Goal: Transaction & Acquisition: Purchase product/service

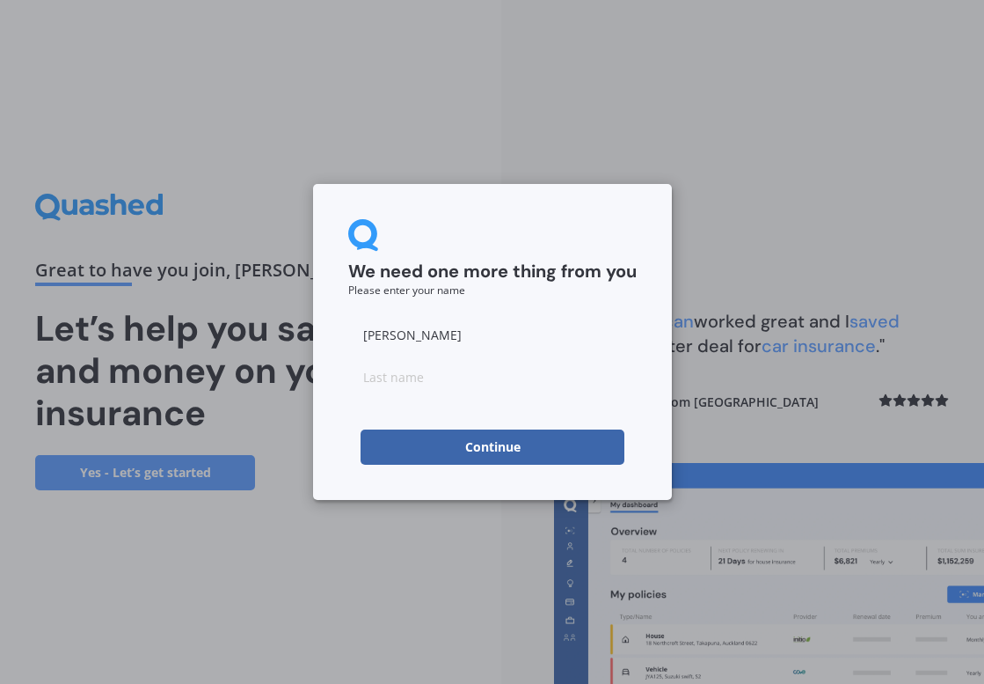
click at [544, 352] on div "[PERSON_NAME]" at bounding box center [492, 355] width 289 height 77
click at [552, 335] on input "[PERSON_NAME]" at bounding box center [492, 334] width 289 height 35
click at [552, 335] on input "Chloe" at bounding box center [492, 334] width 289 height 35
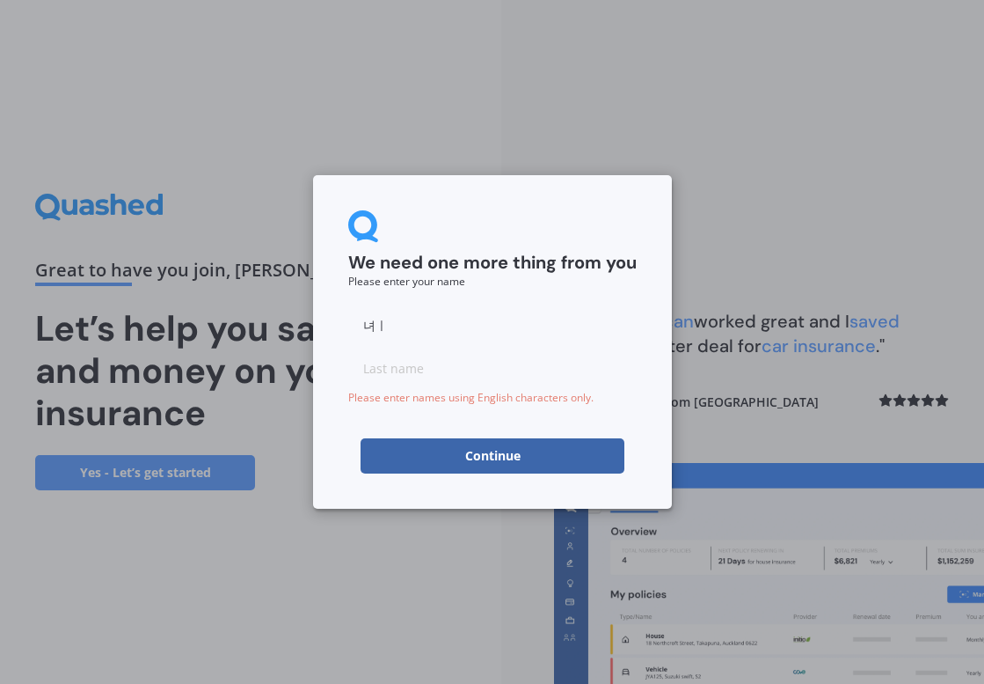
type input "녀"
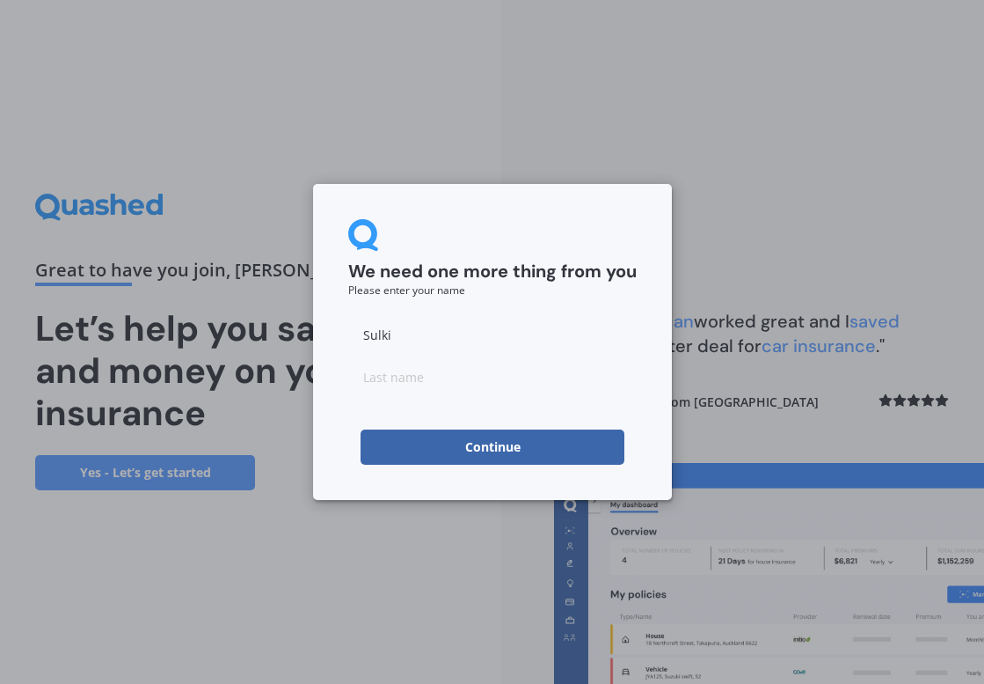
type input "Sulki"
type input "Lee"
click at [539, 443] on button "Continue" at bounding box center [493, 446] width 264 height 35
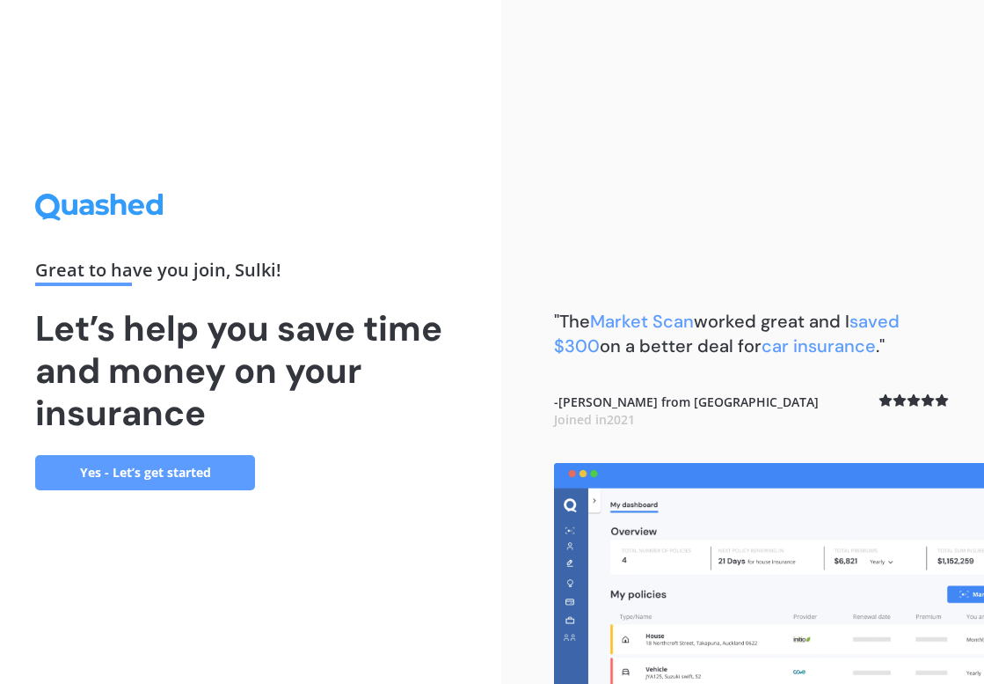
click at [230, 472] on link "Yes - Let’s get started" at bounding box center [145, 472] width 220 height 35
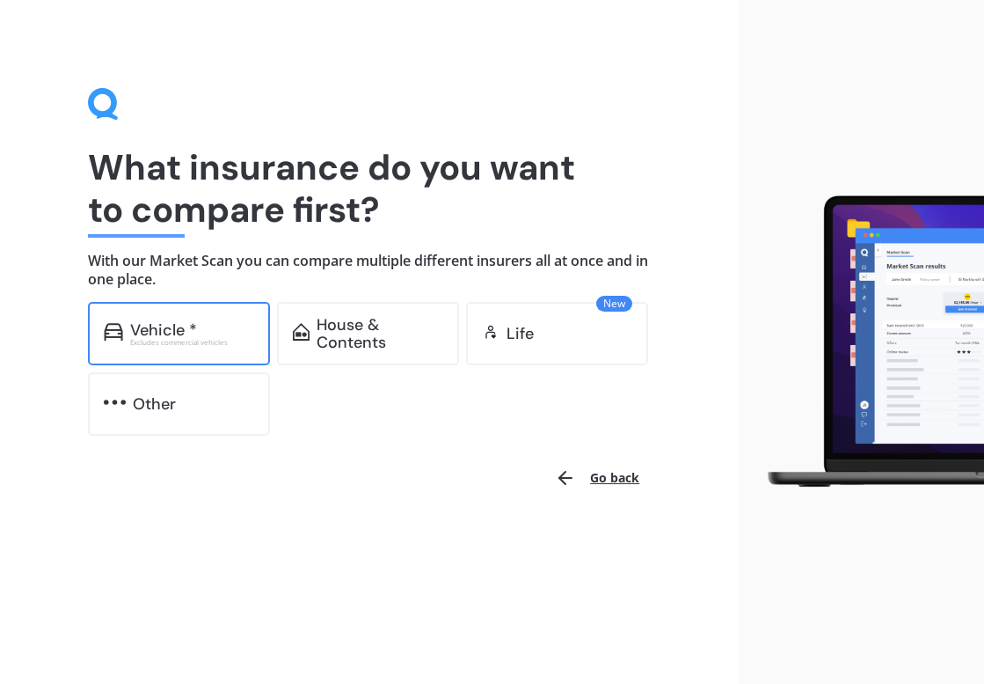
click at [251, 350] on div "Vehicle * Excludes commercial vehicles" at bounding box center [179, 333] width 182 height 63
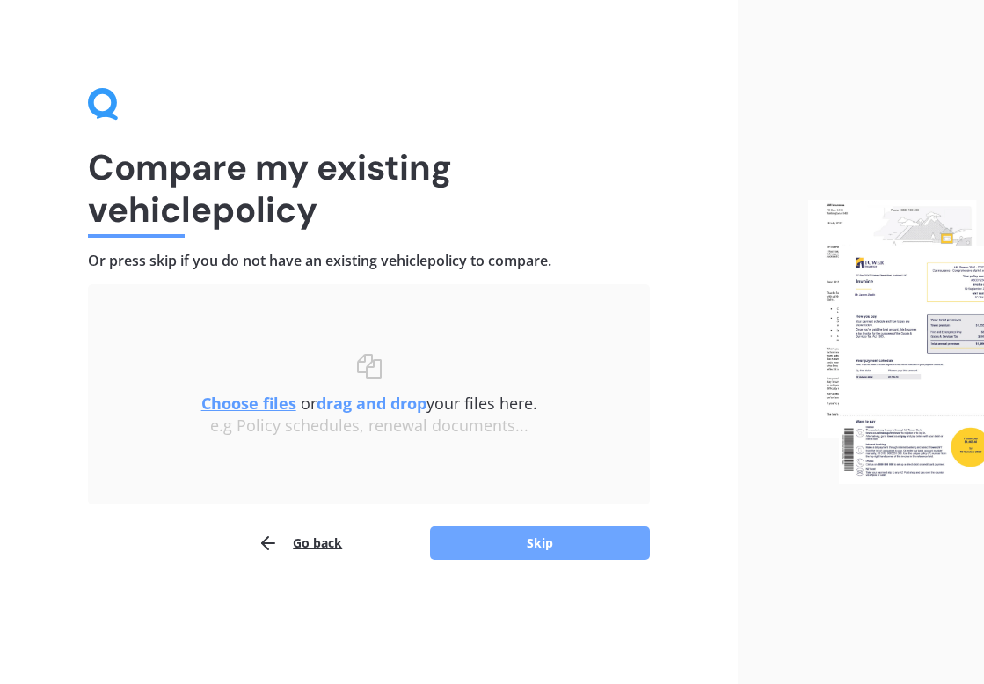
click at [472, 548] on button "Skip" at bounding box center [540, 542] width 220 height 33
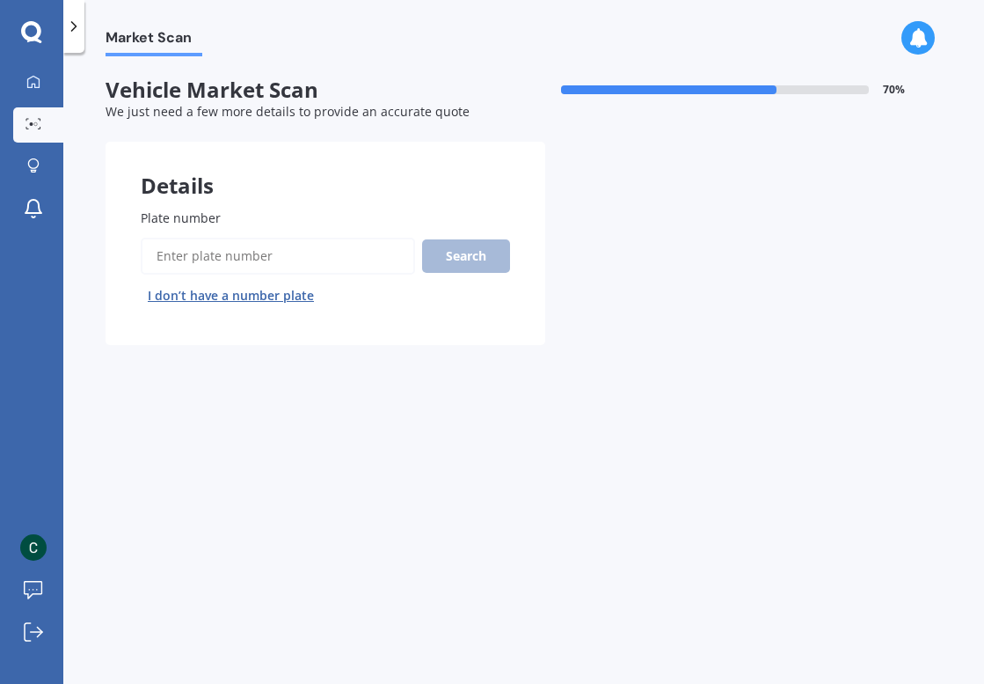
click at [346, 248] on input "Plate number" at bounding box center [278, 256] width 274 height 37
type input "J"
type input "KFJ233"
click at [479, 274] on div "Search I don’t have a number plate" at bounding box center [325, 274] width 369 height 72
click at [479, 271] on div "Search I don’t have a number plate" at bounding box center [325, 274] width 369 height 72
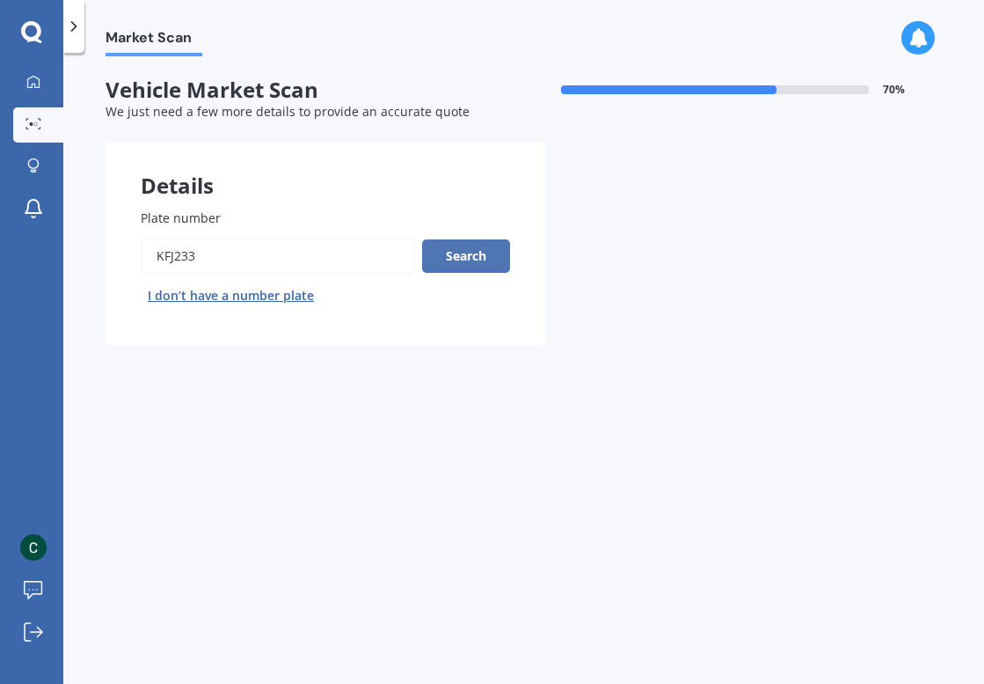
click at [479, 268] on button "Search" at bounding box center [466, 255] width 88 height 33
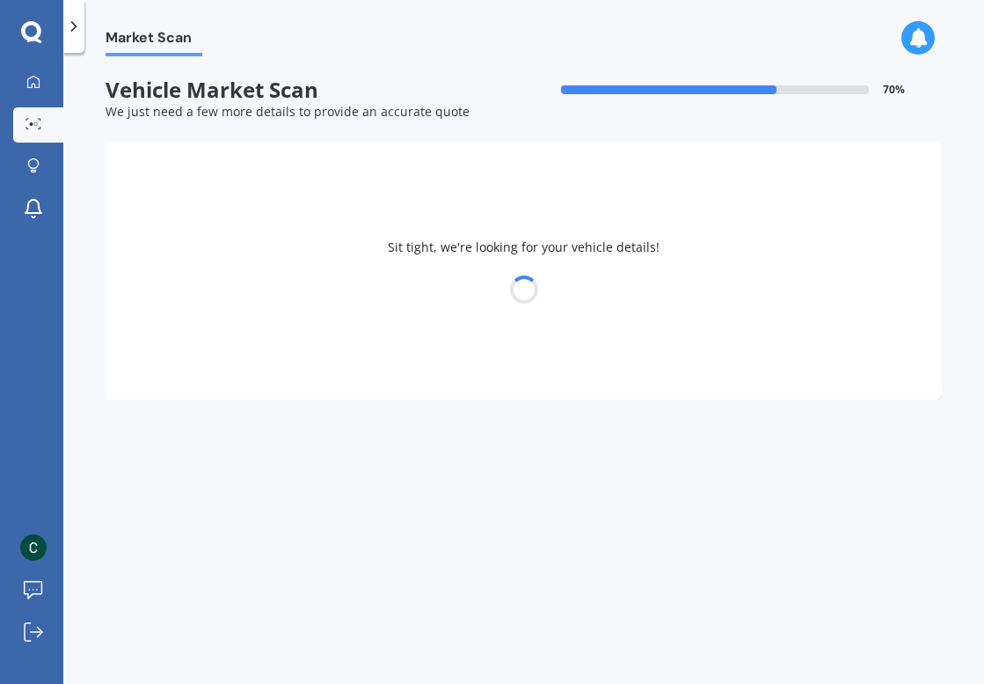
select select "JEEP"
select select "CHEROKEE"
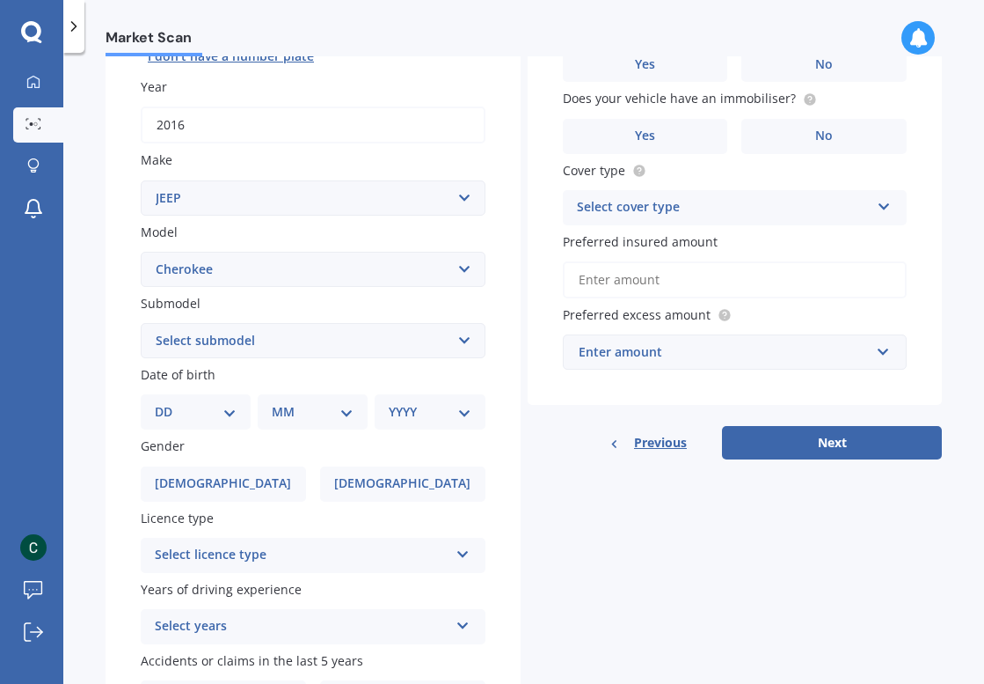
scroll to position [267, 0]
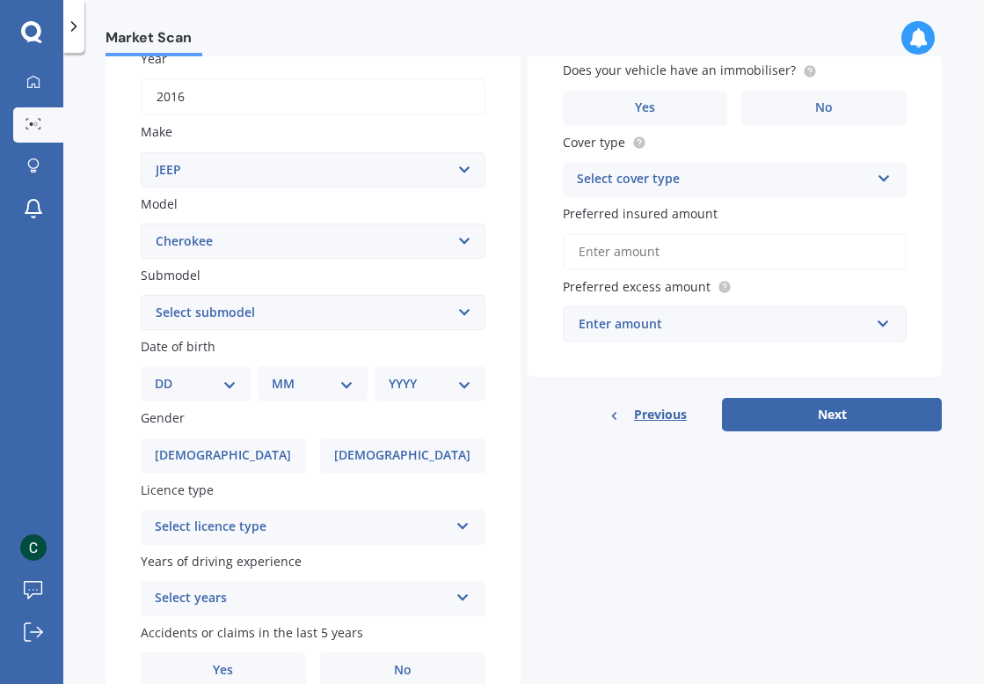
select select "TRAILHAWK V6"
select select "11"
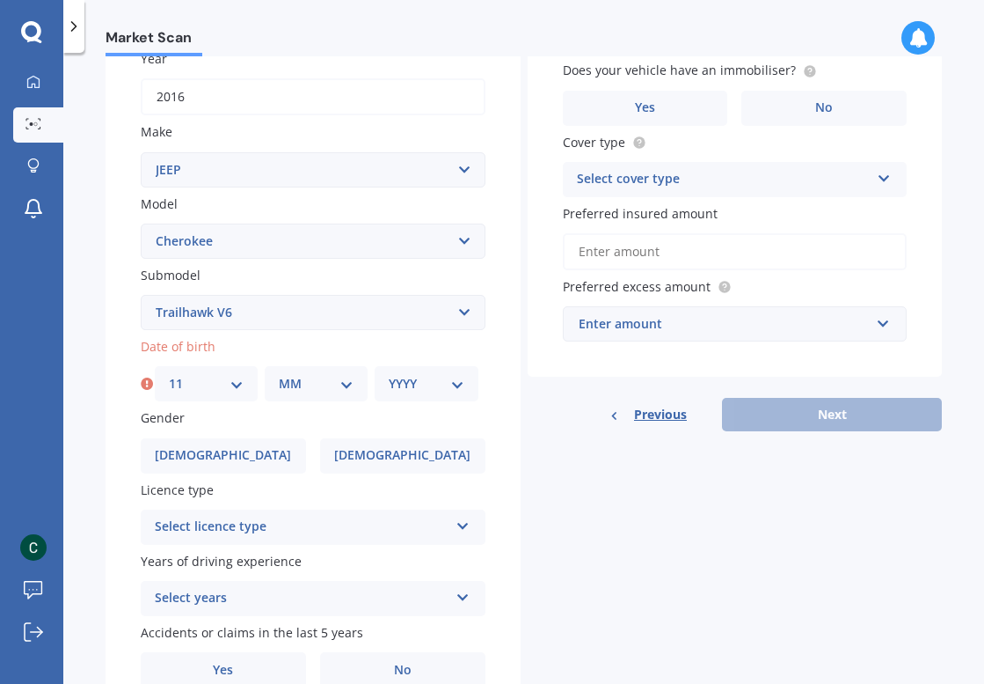
select select "11"
select select "1981"
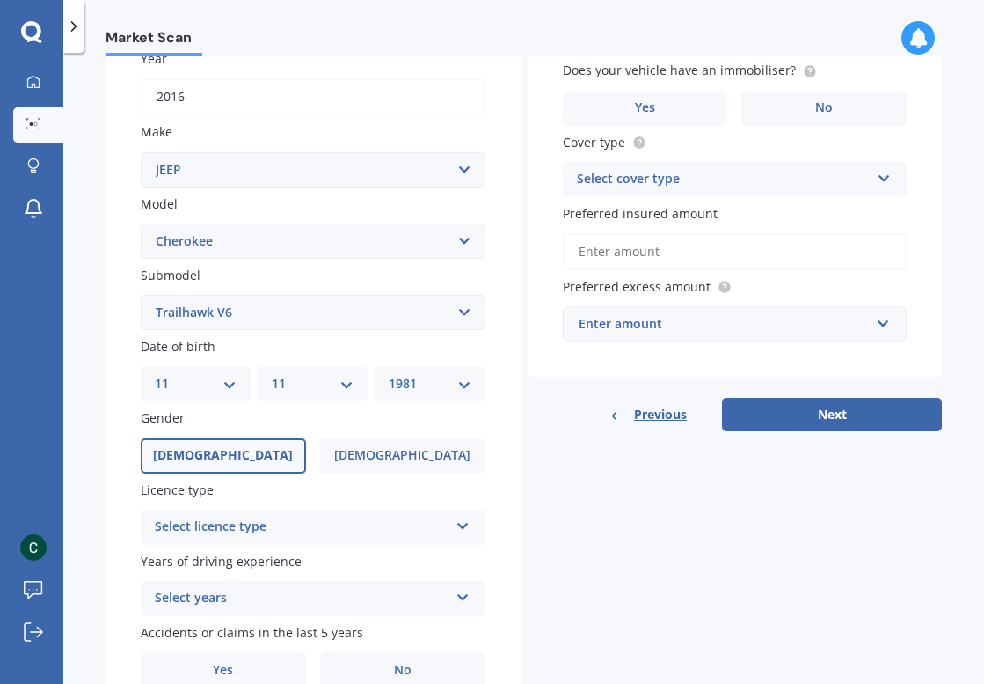
click at [265, 449] on label "Male" at bounding box center [223, 455] width 165 height 35
click at [0, 0] on input "Male" at bounding box center [0, 0] width 0 height 0
click at [324, 516] on div "Select licence type" at bounding box center [302, 526] width 294 height 21
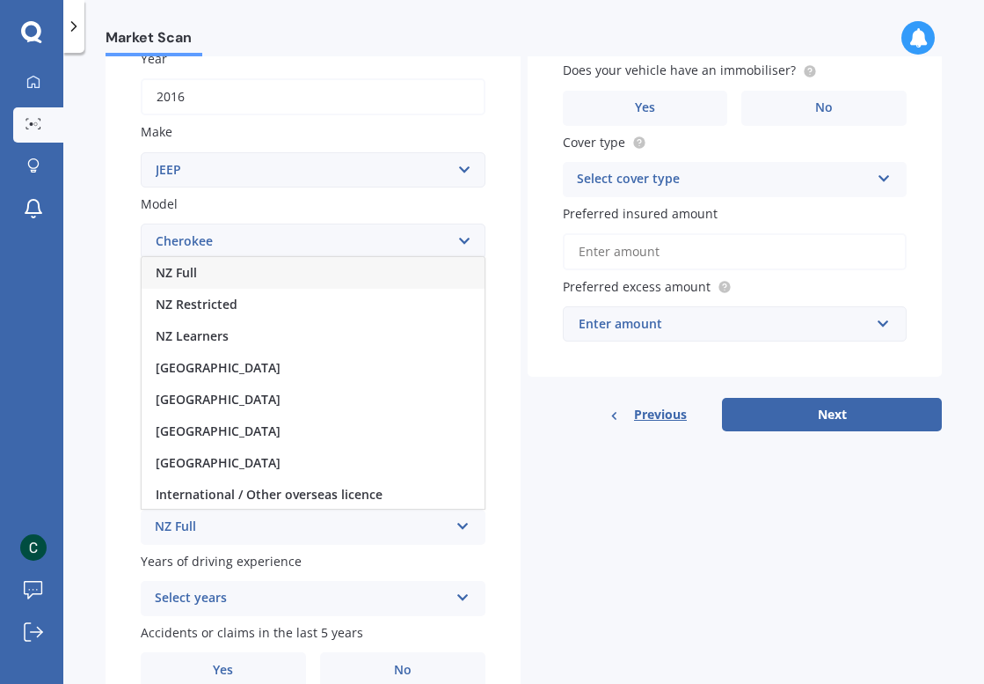
click at [345, 264] on div "NZ Full" at bounding box center [313, 273] width 343 height 32
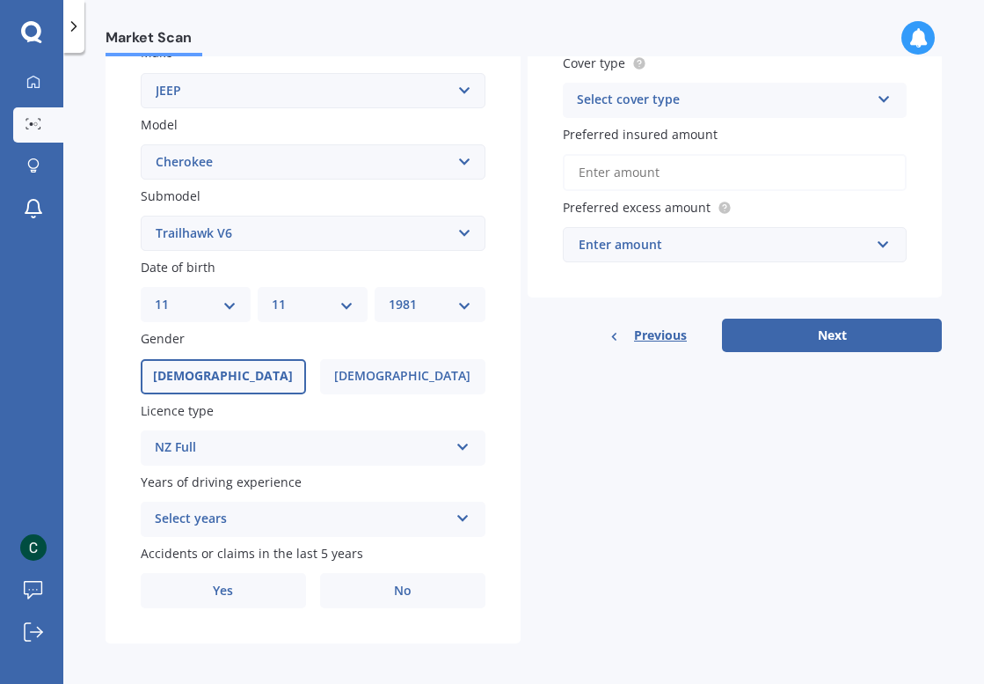
scroll to position [346, 0]
click at [321, 509] on div "Select years" at bounding box center [302, 519] width 294 height 21
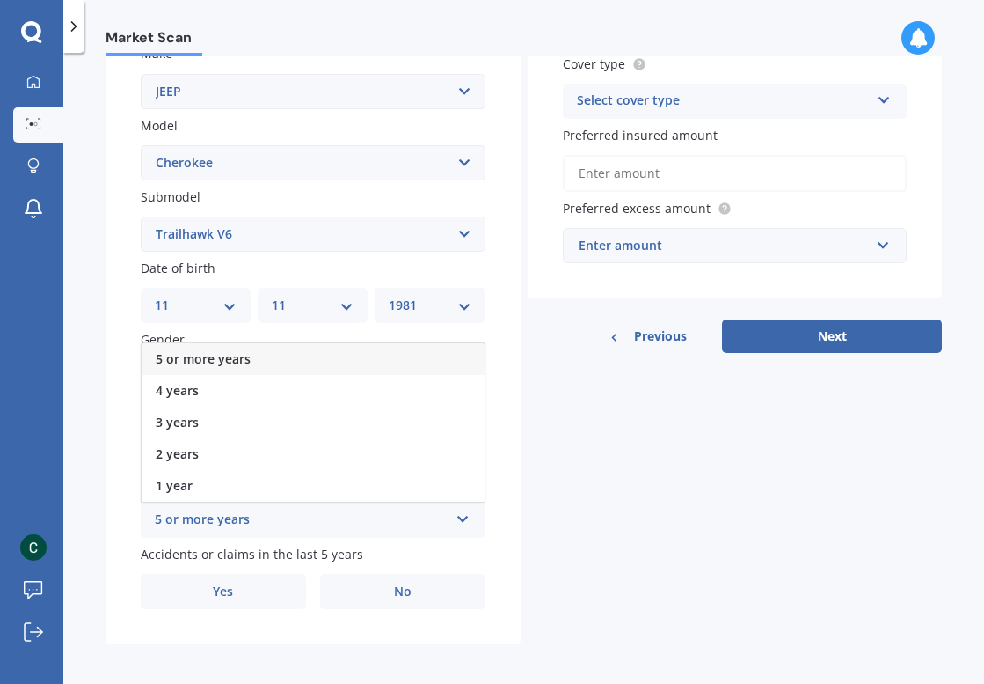
click at [347, 360] on div "5 or more years" at bounding box center [313, 359] width 343 height 32
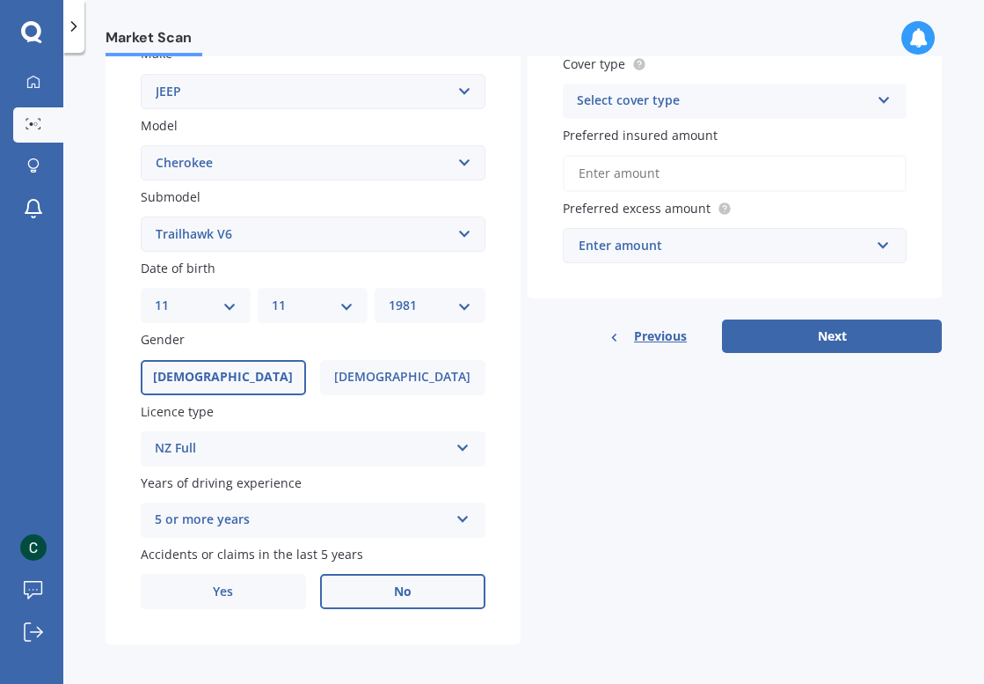
click at [362, 589] on label "No" at bounding box center [402, 591] width 165 height 35
click at [0, 0] on input "No" at bounding box center [0, 0] width 0 height 0
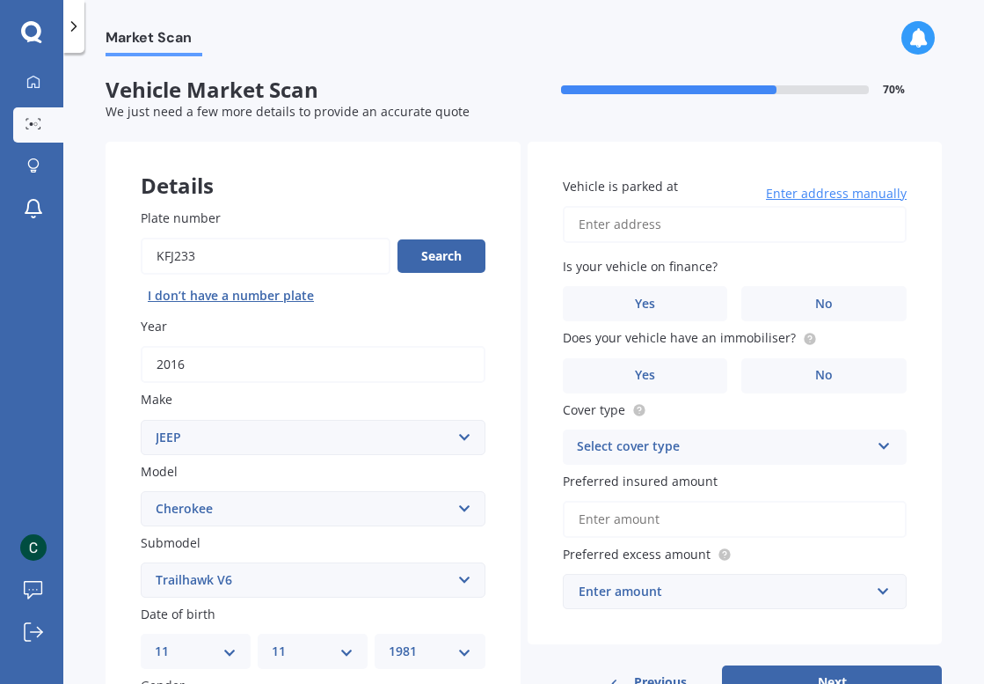
scroll to position [0, 0]
type input "3/11 Rengarenga Rise, Fairview Heights, Auckland 0632 뉴질랜드"
click at [778, 308] on label "No" at bounding box center [824, 303] width 165 height 35
click at [0, 0] on input "No" at bounding box center [0, 0] width 0 height 0
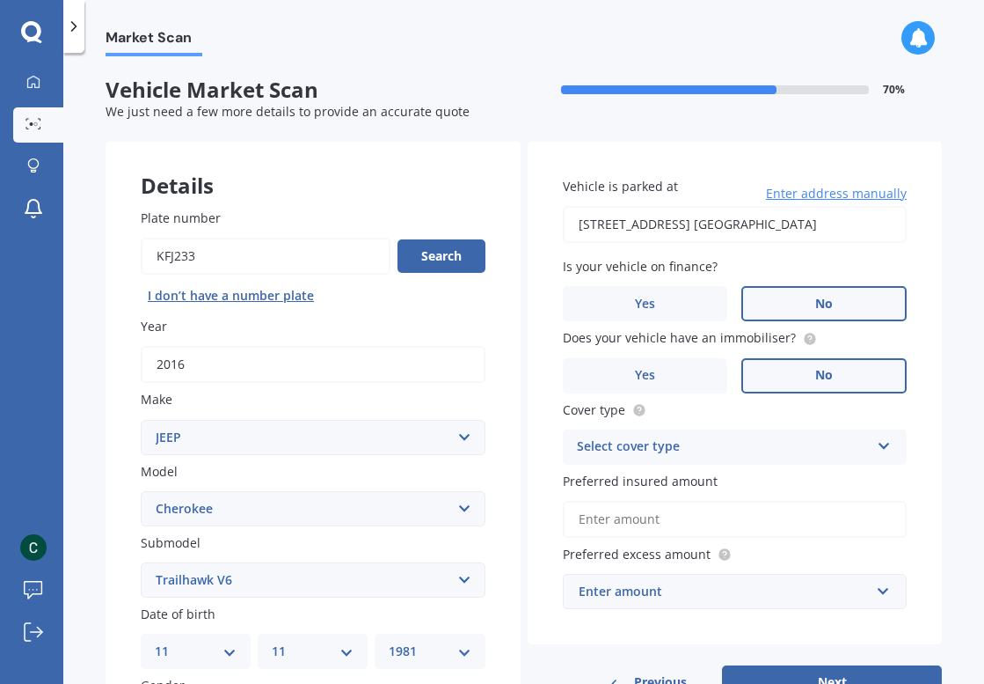
click at [750, 365] on label "No" at bounding box center [824, 375] width 165 height 35
click at [0, 0] on input "No" at bounding box center [0, 0] width 0 height 0
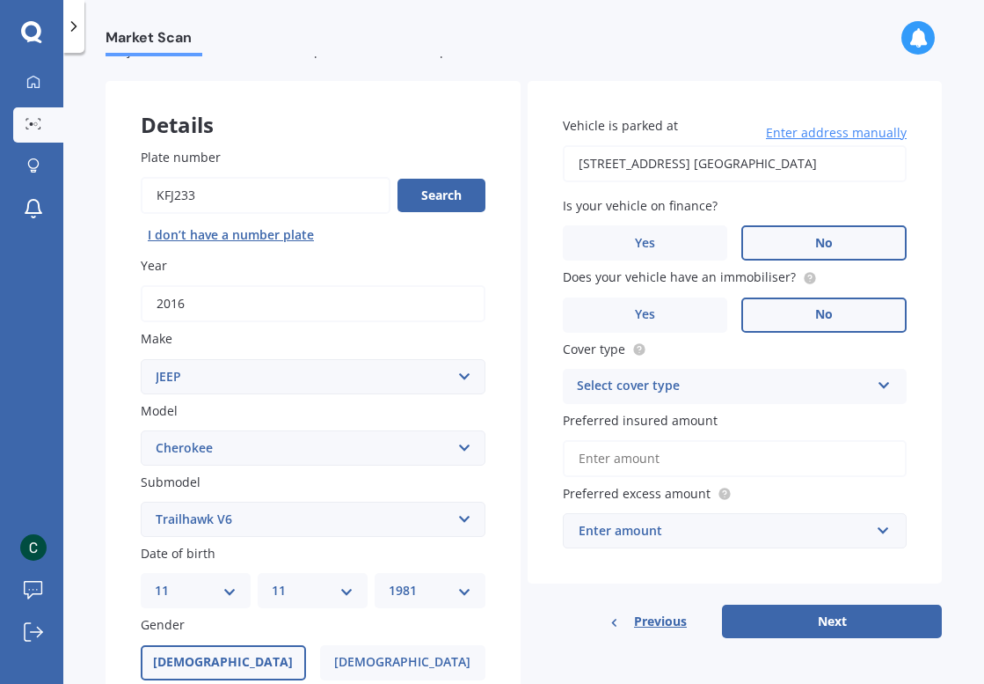
scroll to position [69, 0]
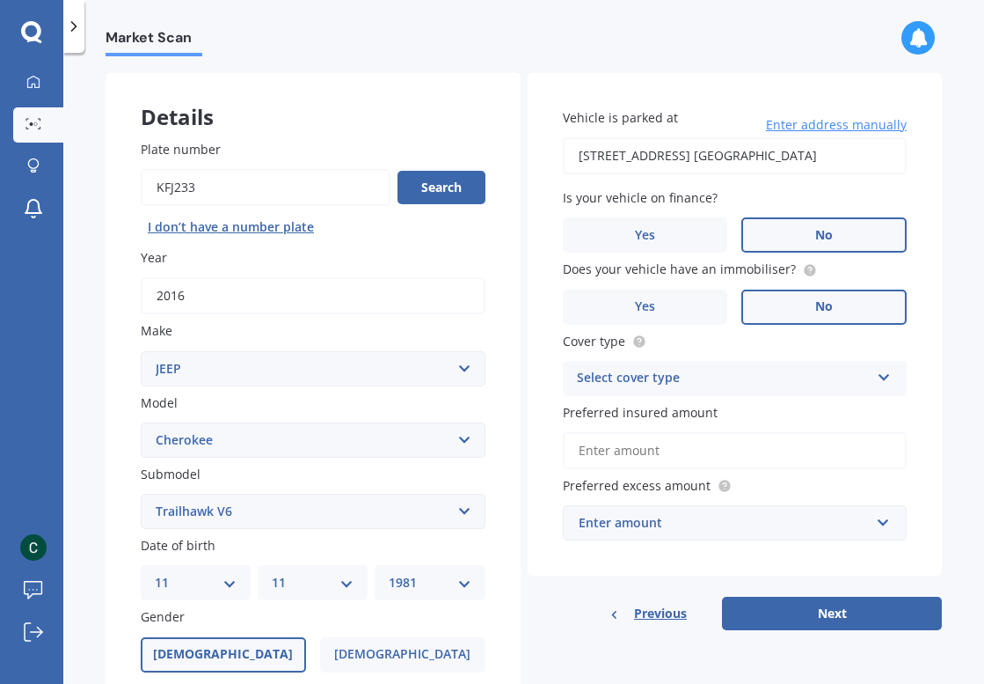
click at [753, 369] on div "Select cover type" at bounding box center [724, 378] width 294 height 21
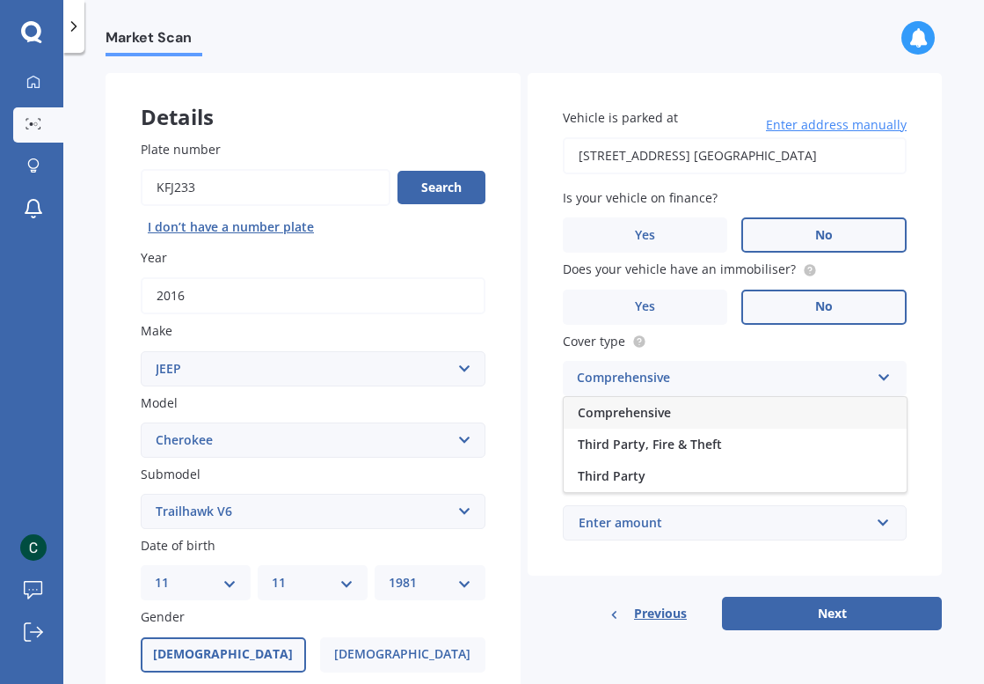
click at [761, 410] on div "Comprehensive" at bounding box center [735, 413] width 343 height 32
click at [750, 462] on input "Preferred insured amount" at bounding box center [735, 450] width 345 height 37
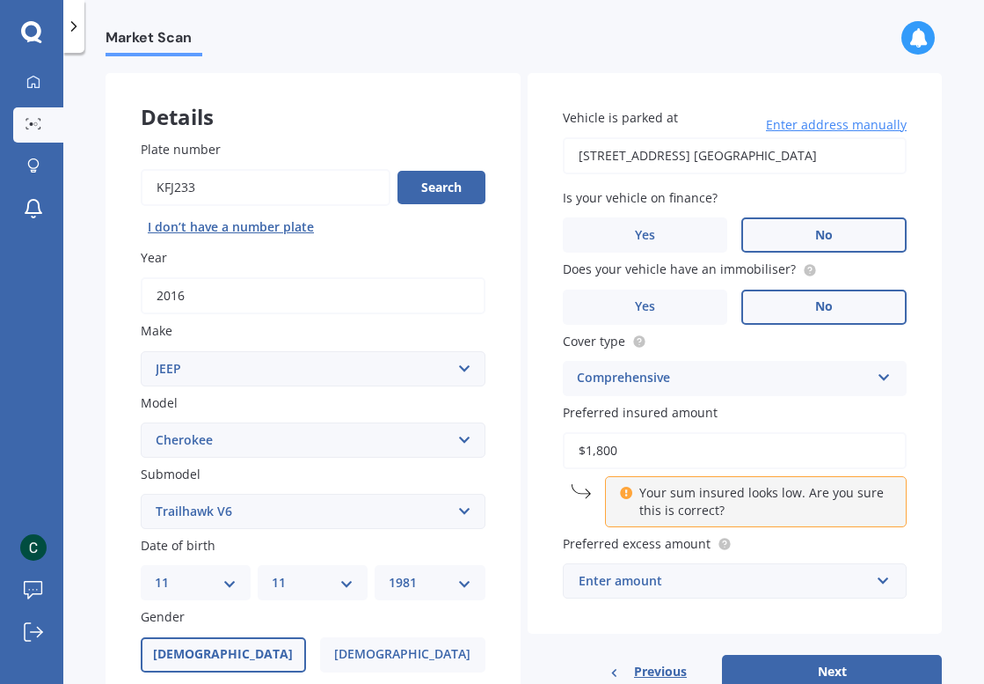
type input "$18,000"
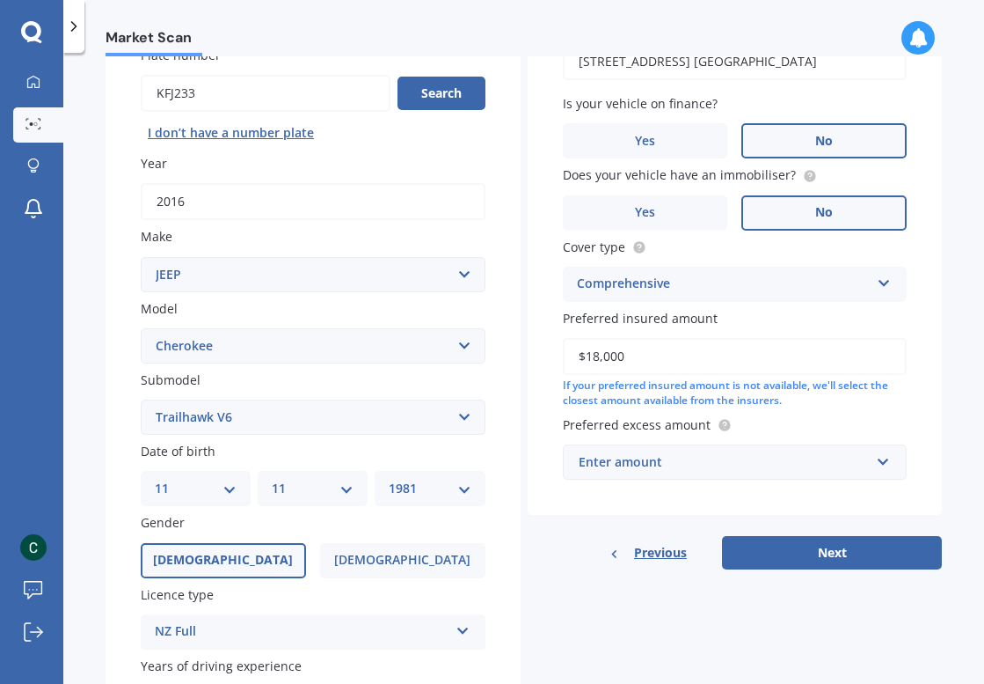
scroll to position [166, 0]
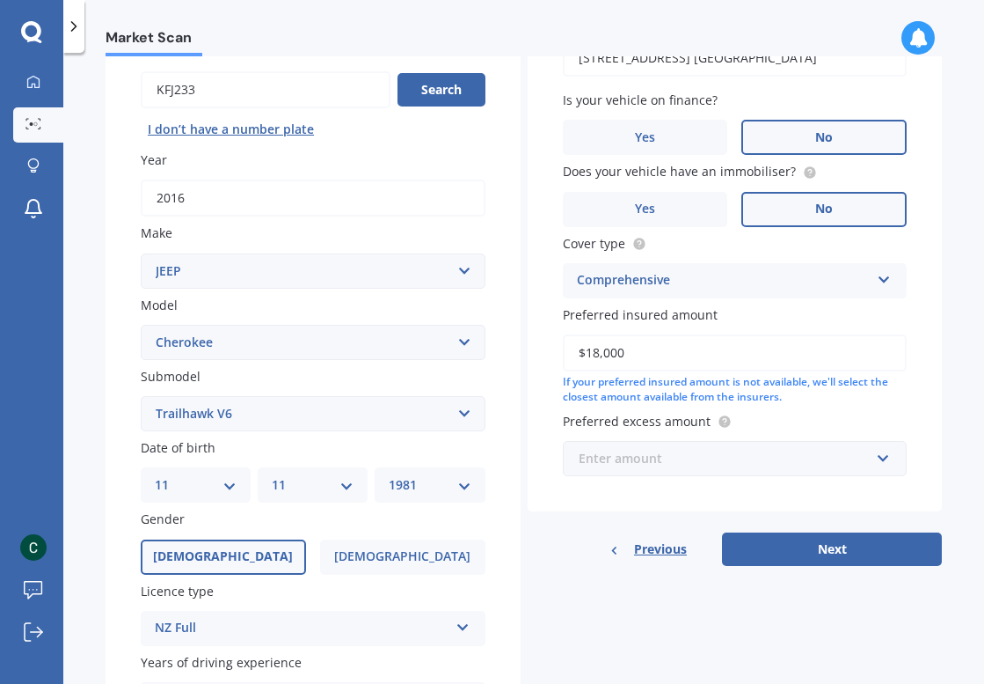
click at [762, 442] on input "text" at bounding box center [729, 458] width 329 height 33
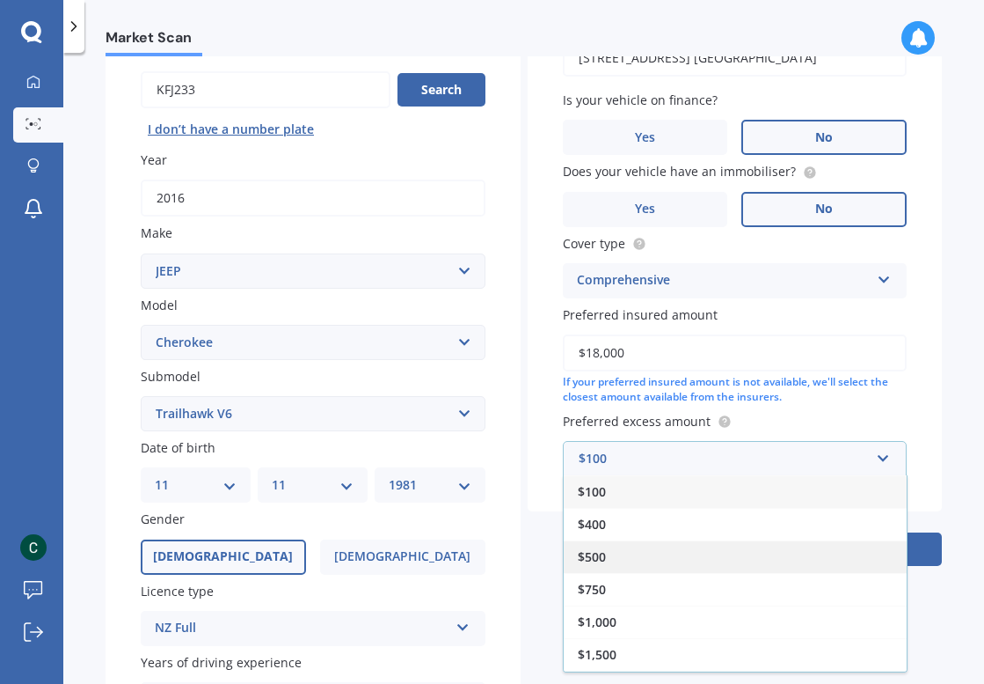
click at [722, 551] on div "$500" at bounding box center [735, 556] width 343 height 33
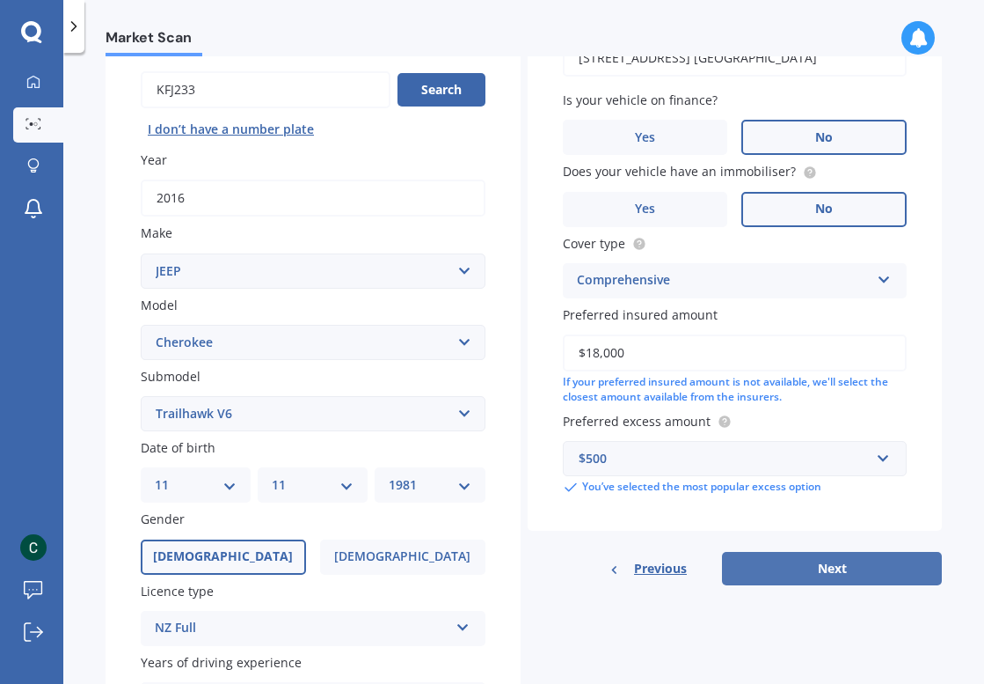
click at [761, 554] on button "Next" at bounding box center [832, 568] width 220 height 33
select select "11"
select select "1981"
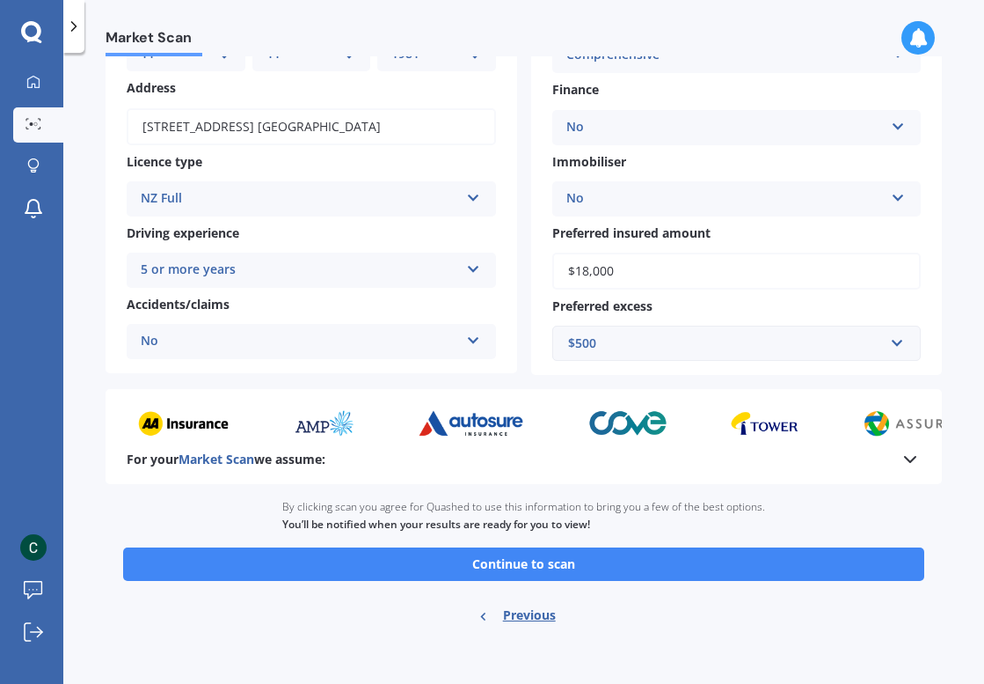
scroll to position [218, 0]
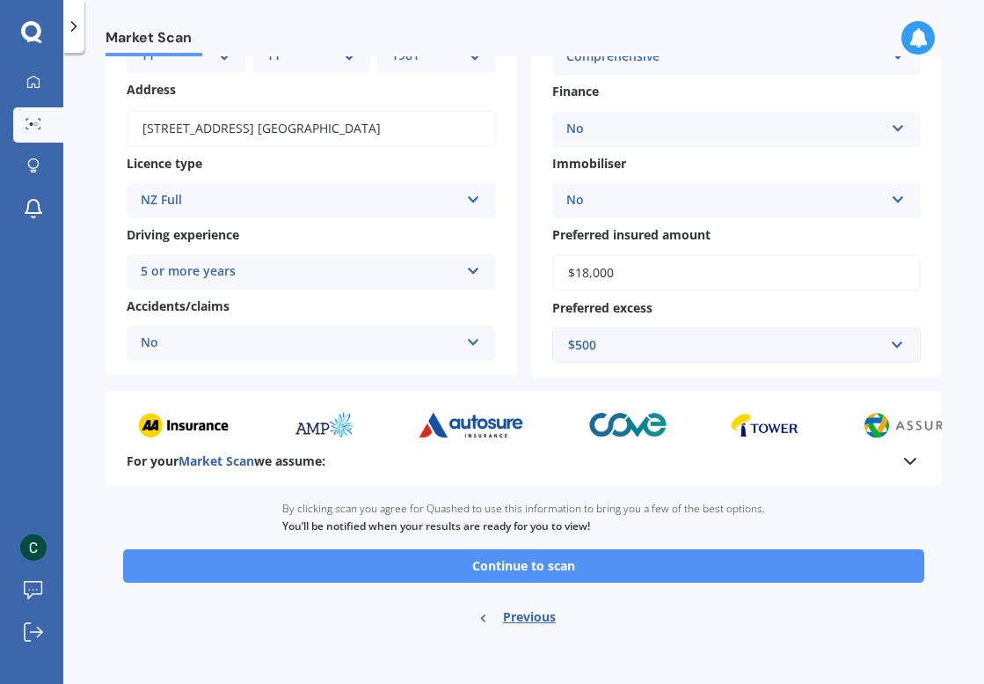
click at [761, 554] on button "Continue to scan" at bounding box center [523, 565] width 801 height 33
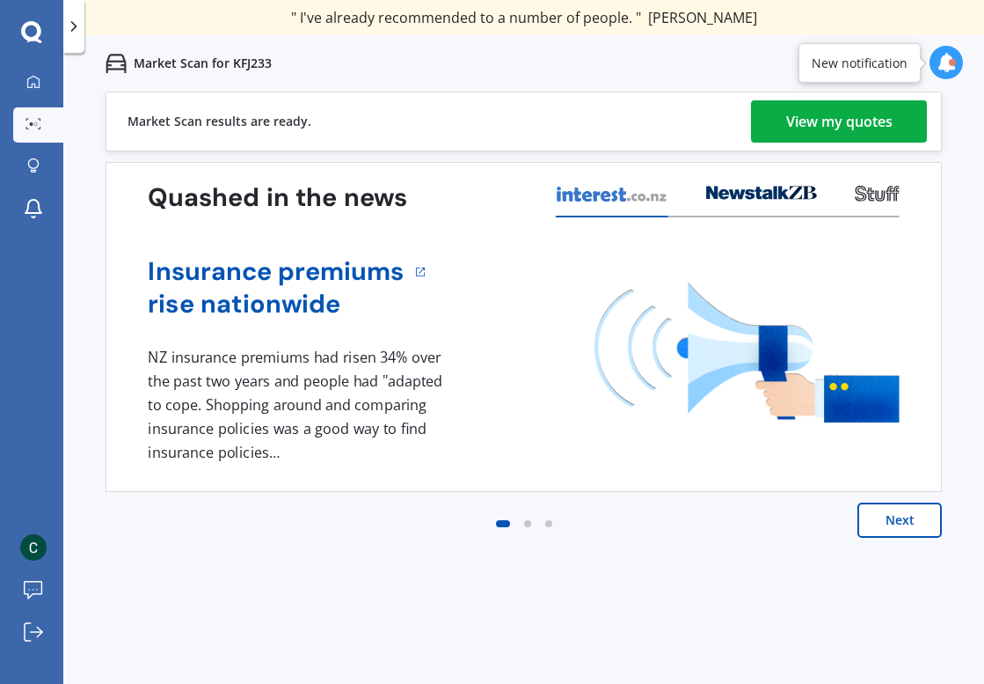
click at [890, 127] on div "View my quotes" at bounding box center [840, 121] width 106 height 42
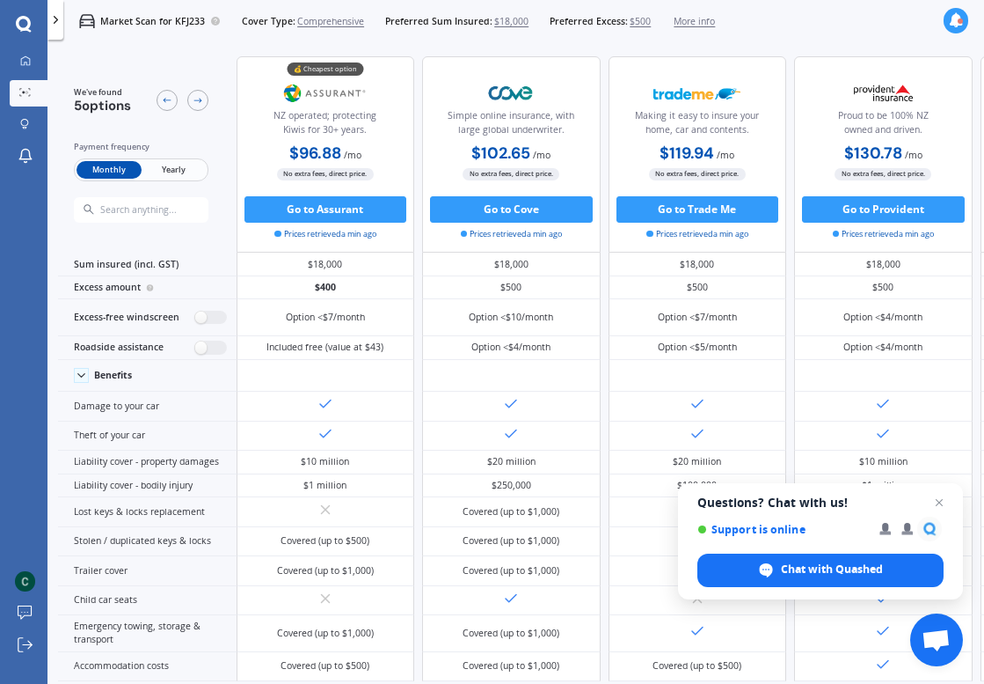
click at [698, 18] on span "More info" at bounding box center [694, 21] width 41 height 13
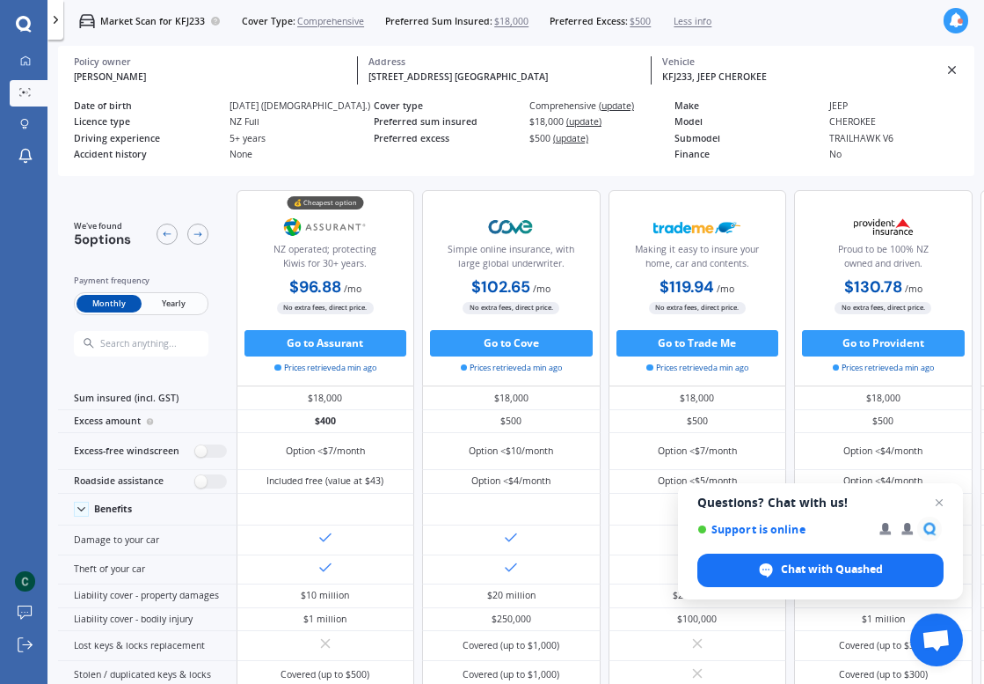
click at [613, 157] on div "Cover type Comprehensive (update) Preferred sum insured $18,000 (update) Prefer…" at bounding box center [524, 132] width 300 height 65
click at [116, 106] on div "Date of birth" at bounding box center [146, 105] width 145 height 11
click at [52, 27] on div at bounding box center [56, 20] width 16 height 40
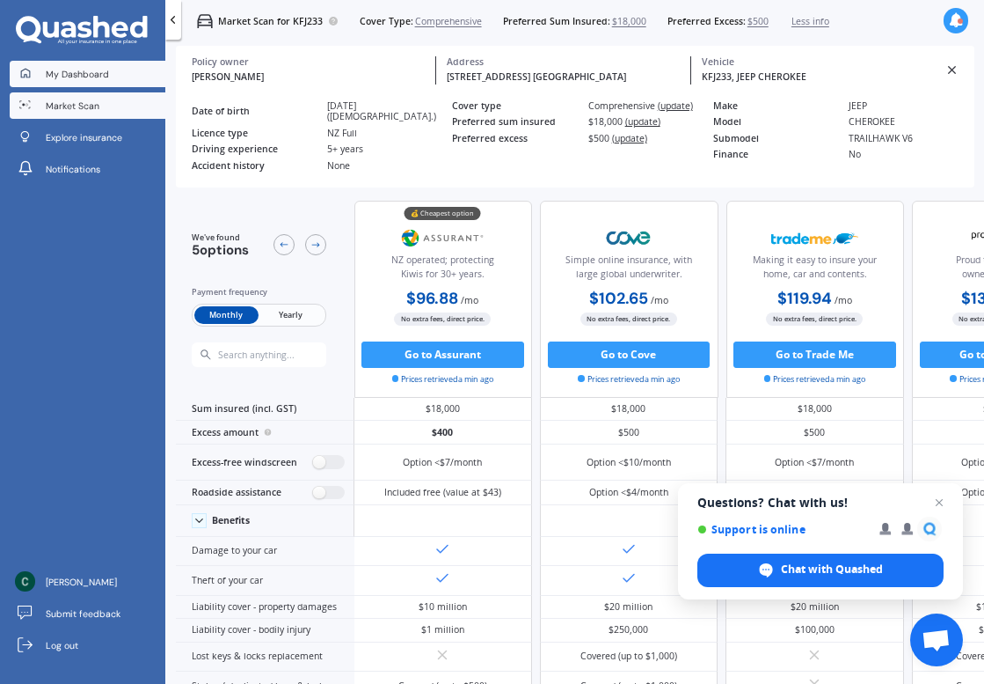
click at [70, 84] on link "My Dashboard" at bounding box center [87, 74] width 155 height 26
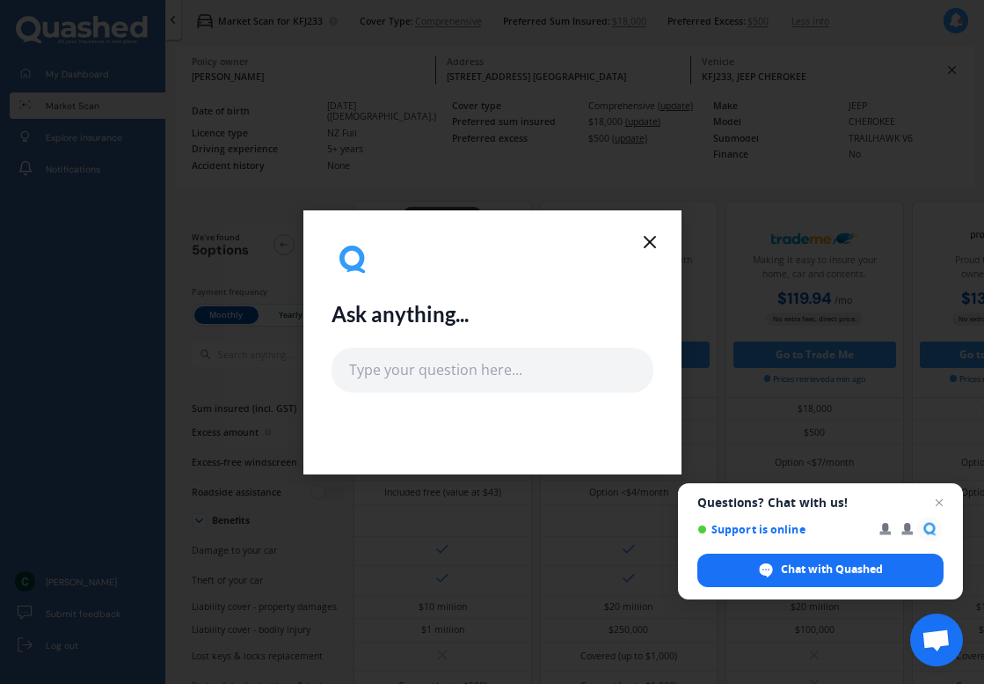
click at [644, 244] on icon at bounding box center [650, 241] width 21 height 21
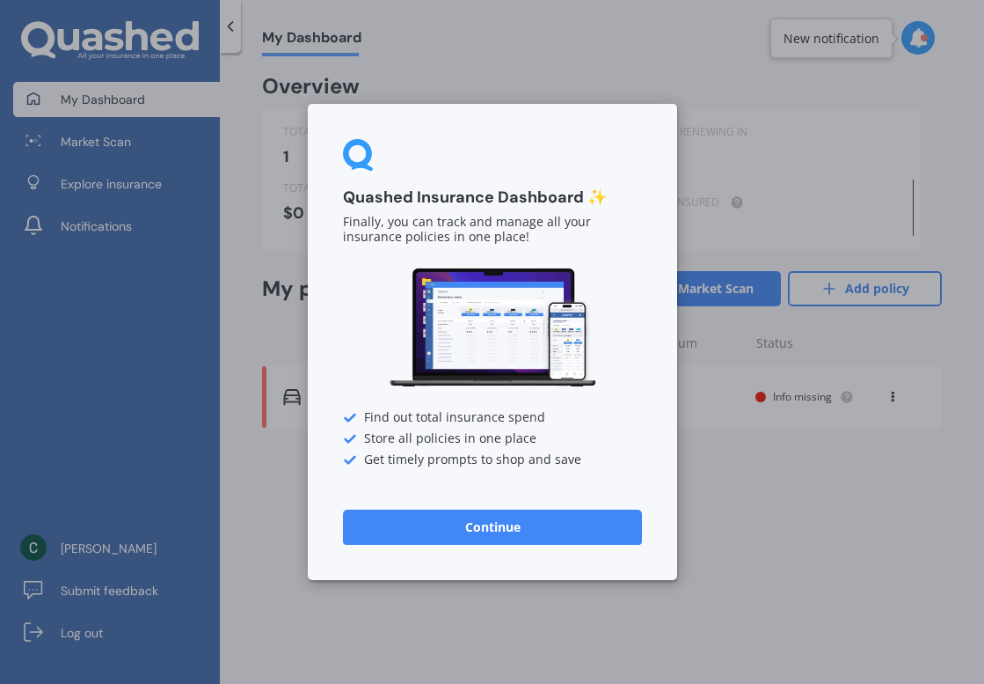
click at [449, 520] on button "Continue" at bounding box center [492, 526] width 299 height 35
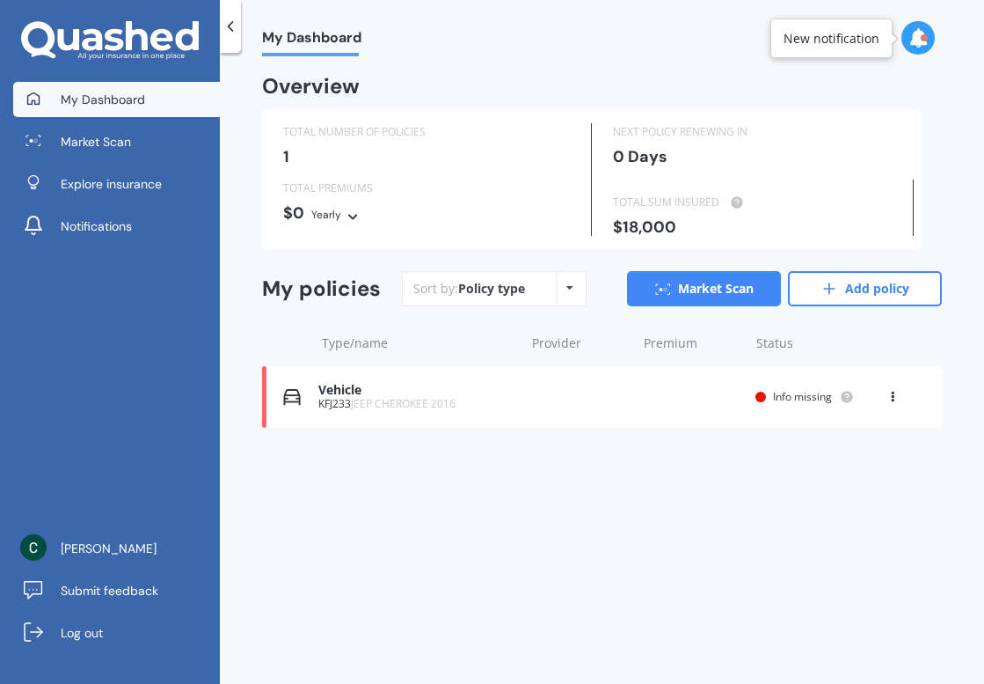
click at [824, 389] on span "Info missing" at bounding box center [802, 396] width 59 height 15
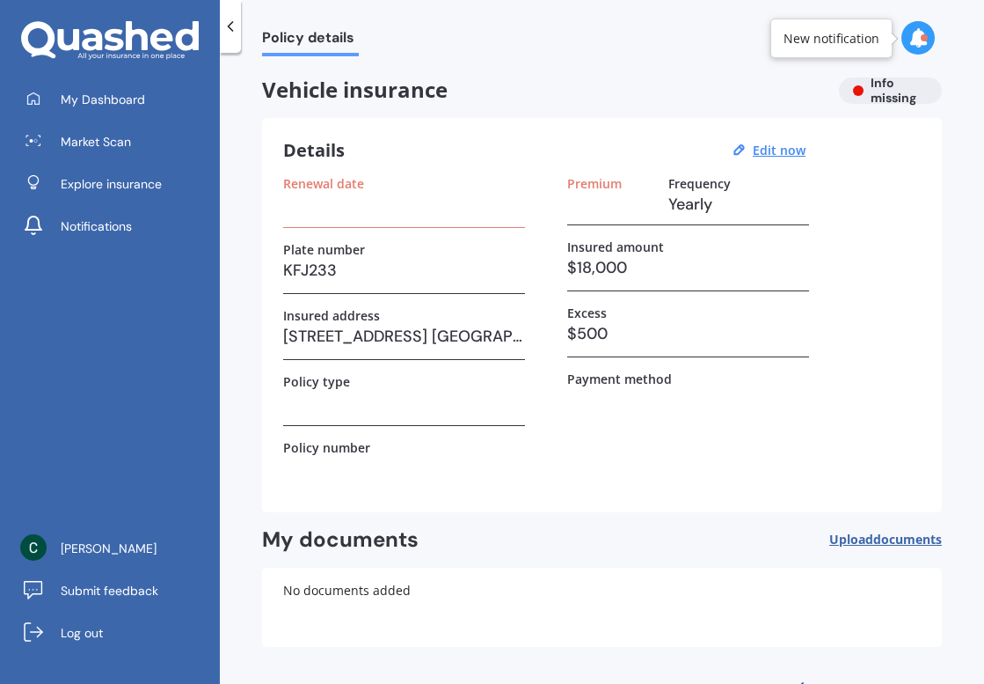
click at [483, 213] on h3 at bounding box center [404, 204] width 242 height 26
click at [472, 219] on div "Renewal date" at bounding box center [404, 202] width 242 height 52
click at [589, 200] on h3 at bounding box center [610, 204] width 87 height 26
click at [590, 192] on h3 at bounding box center [610, 204] width 87 height 26
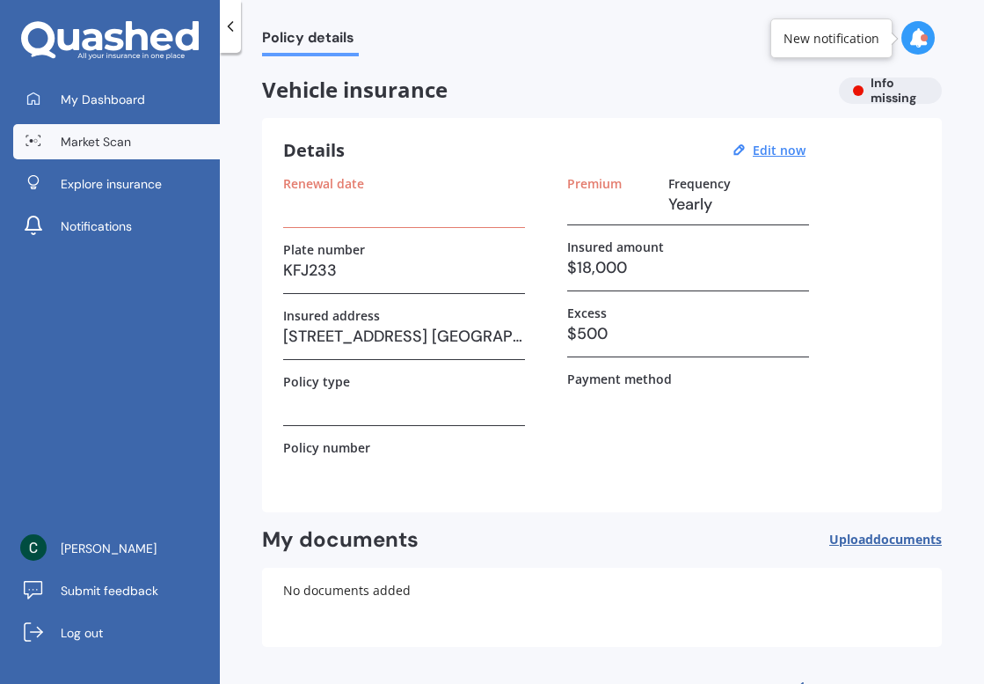
click at [136, 157] on link "Market Scan" at bounding box center [116, 141] width 207 height 35
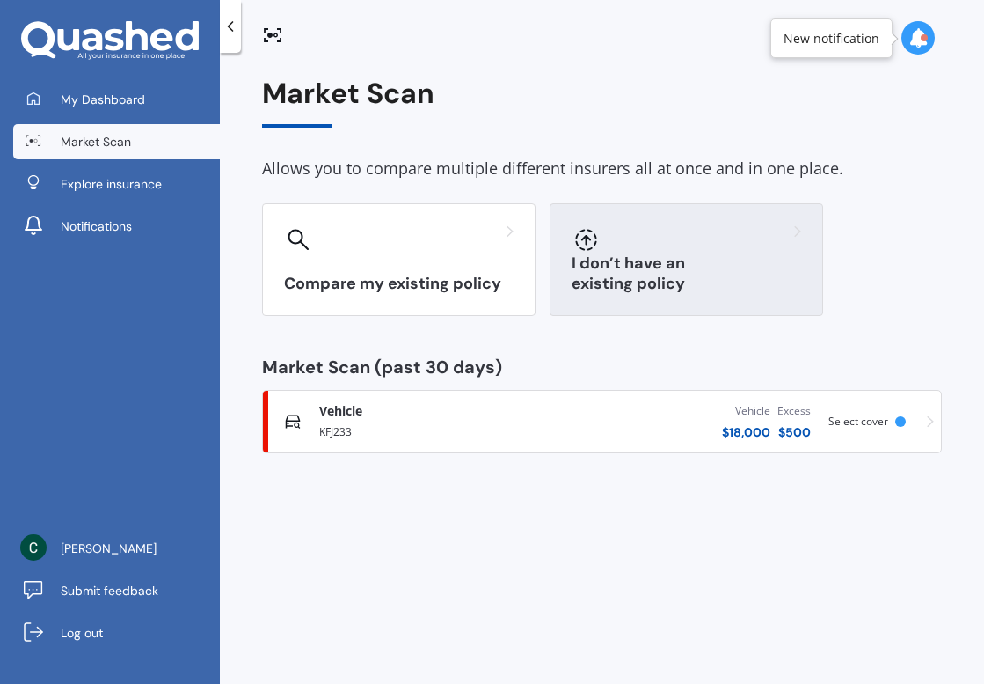
click at [582, 253] on div at bounding box center [586, 239] width 28 height 28
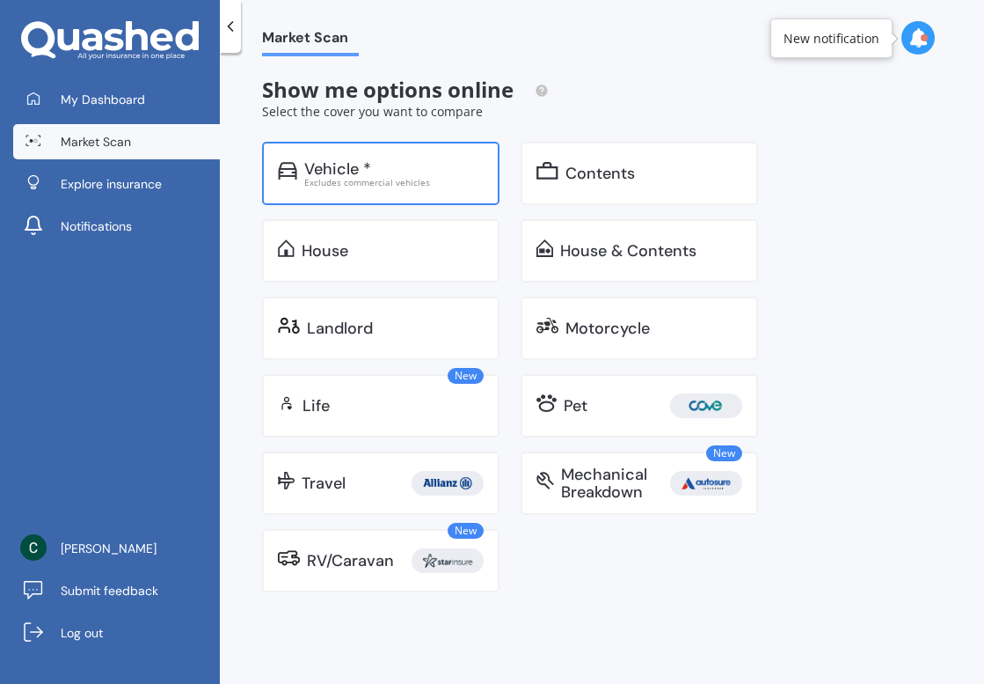
click at [437, 187] on div "Vehicle * Excludes commercial vehicles" at bounding box center [381, 173] width 238 height 63
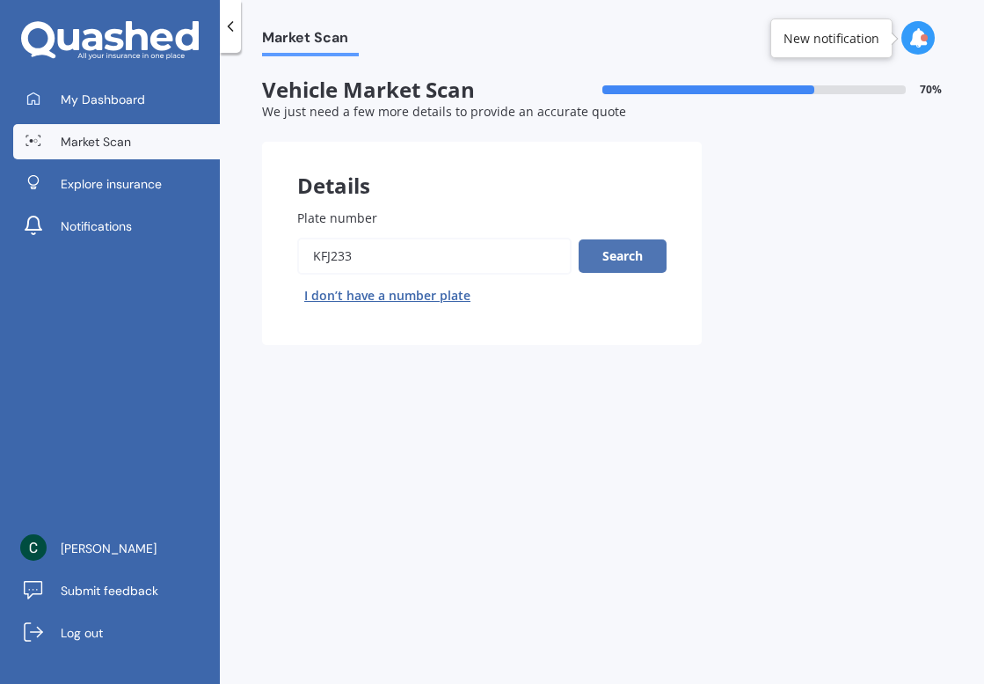
click at [615, 257] on button "Search" at bounding box center [623, 255] width 88 height 33
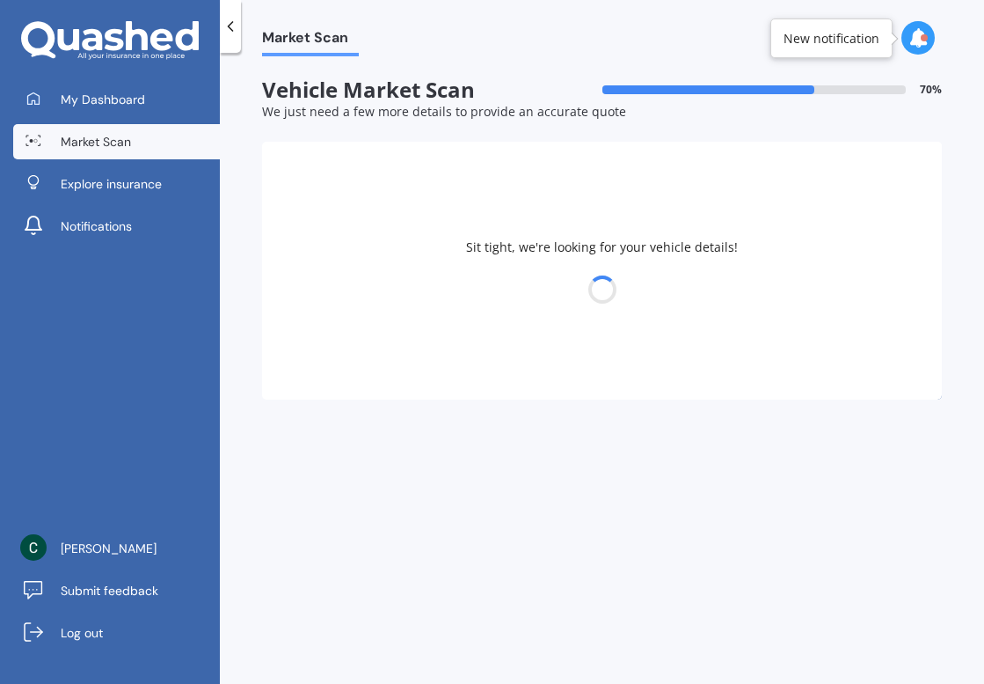
select select "JEEP"
select select "CHEROKEE"
select select "11"
select select "1981"
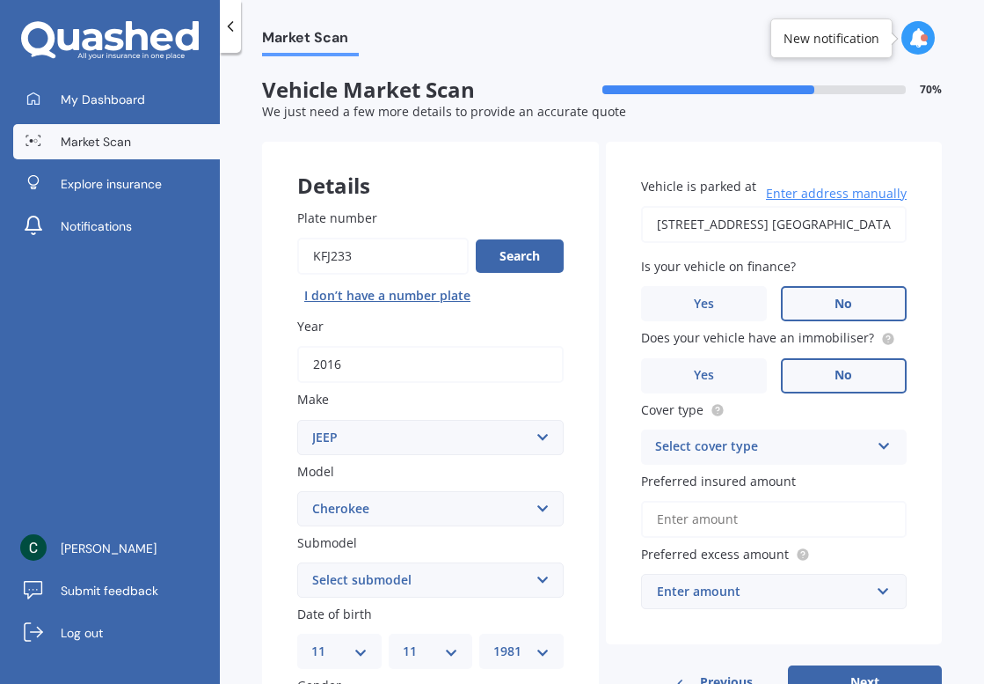
click at [235, 33] on icon at bounding box center [231, 27] width 18 height 18
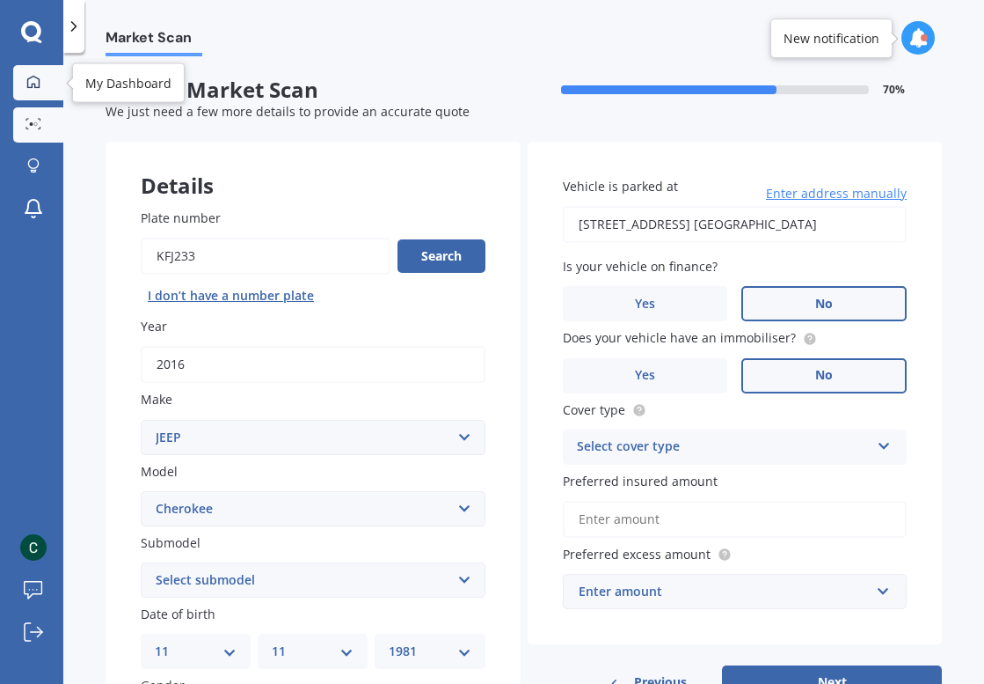
click at [33, 87] on icon at bounding box center [33, 82] width 14 height 14
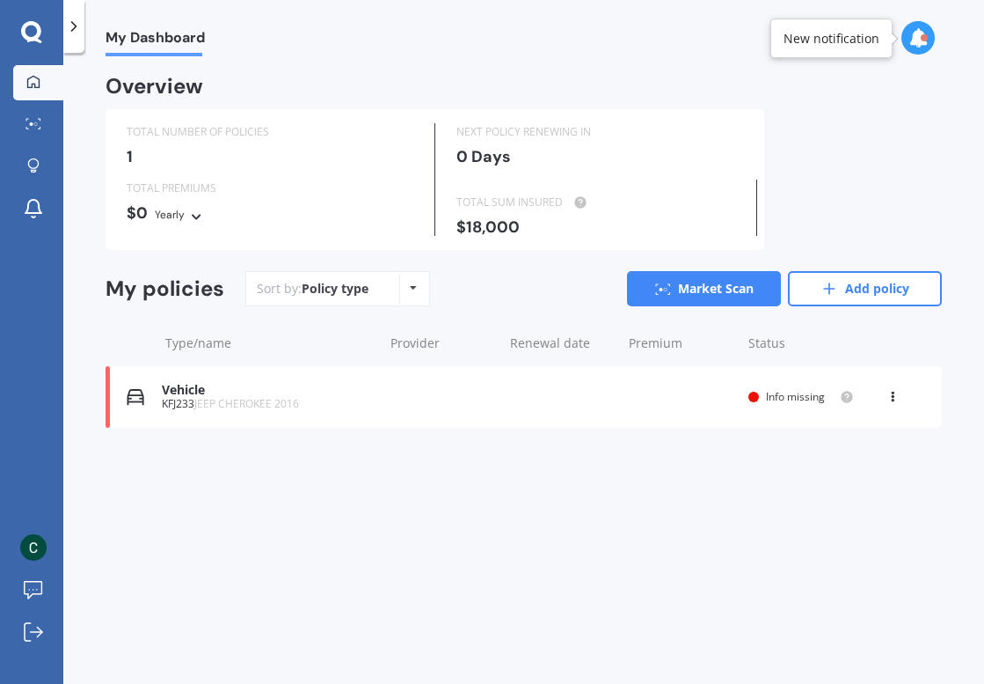
click at [913, 44] on icon at bounding box center [918, 37] width 19 height 19
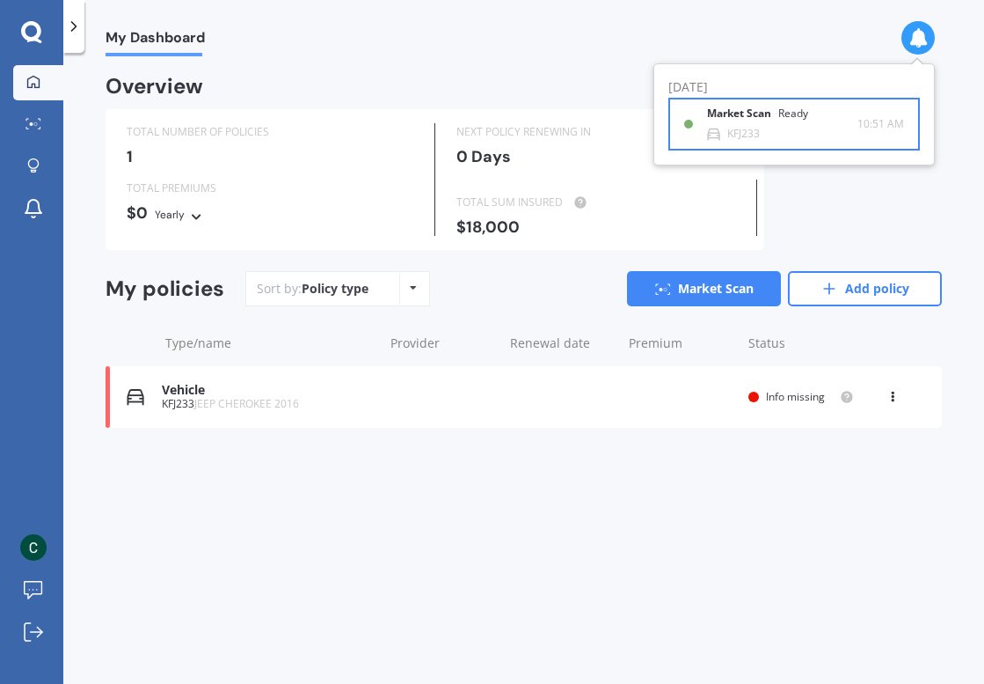
click at [779, 125] on div "Market Scan Ready" at bounding box center [768, 116] width 122 height 19
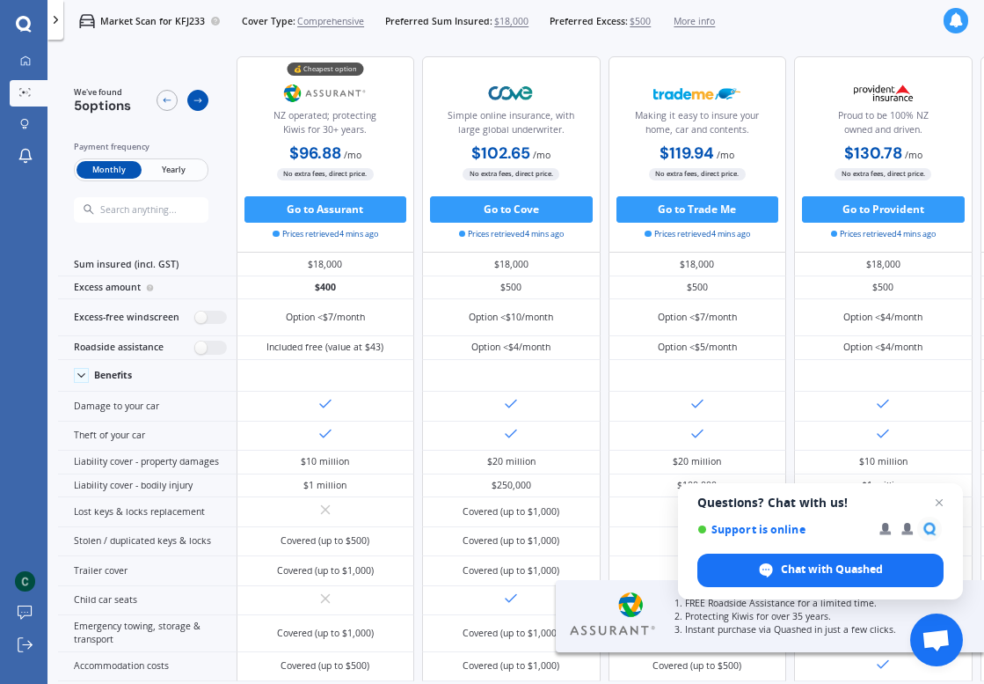
click at [201, 97] on icon at bounding box center [198, 100] width 11 height 11
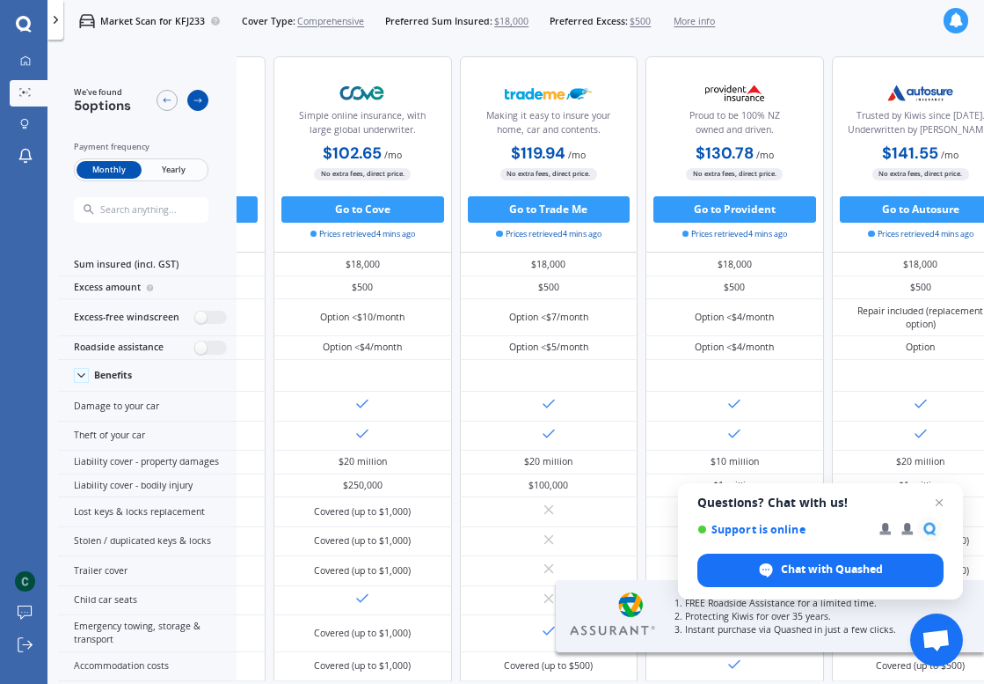
scroll to position [0, 240]
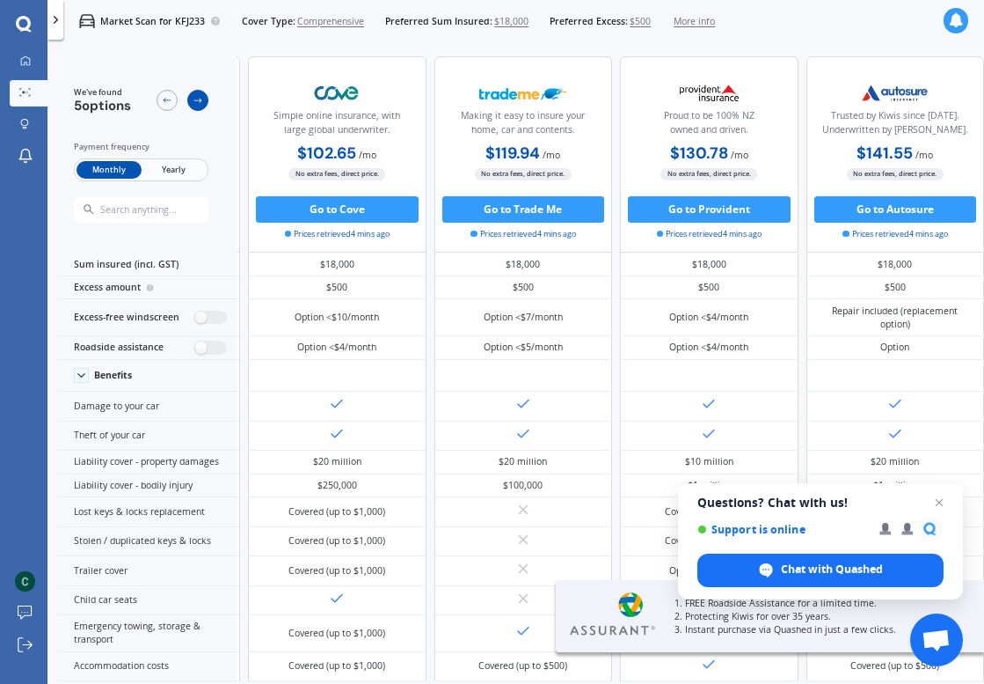
click at [201, 97] on icon at bounding box center [198, 100] width 11 height 11
click at [167, 103] on div at bounding box center [167, 100] width 21 height 21
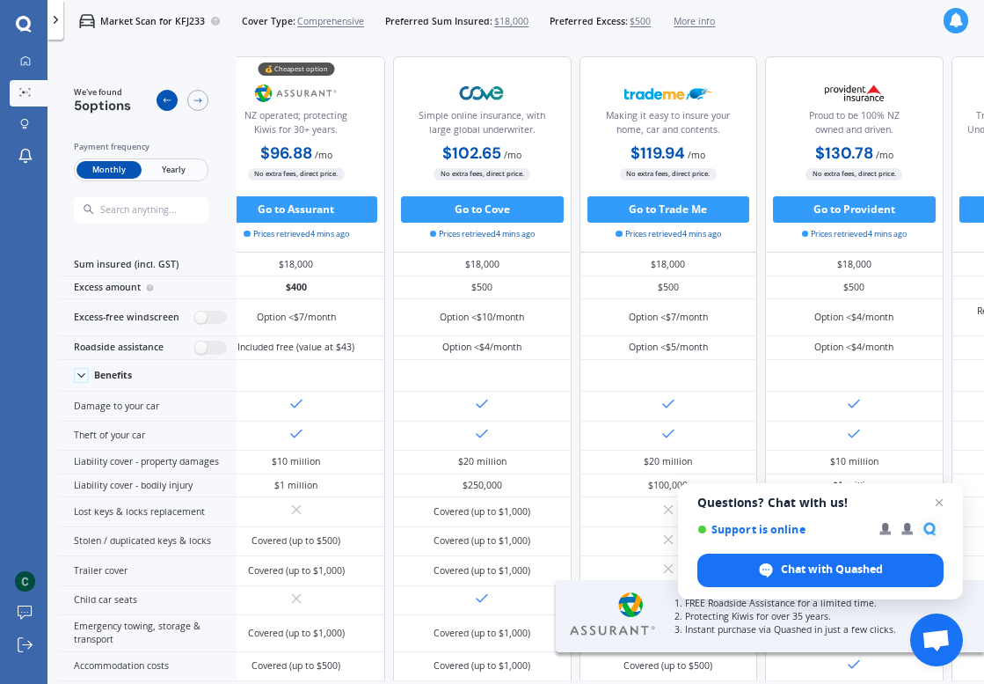
scroll to position [0, 0]
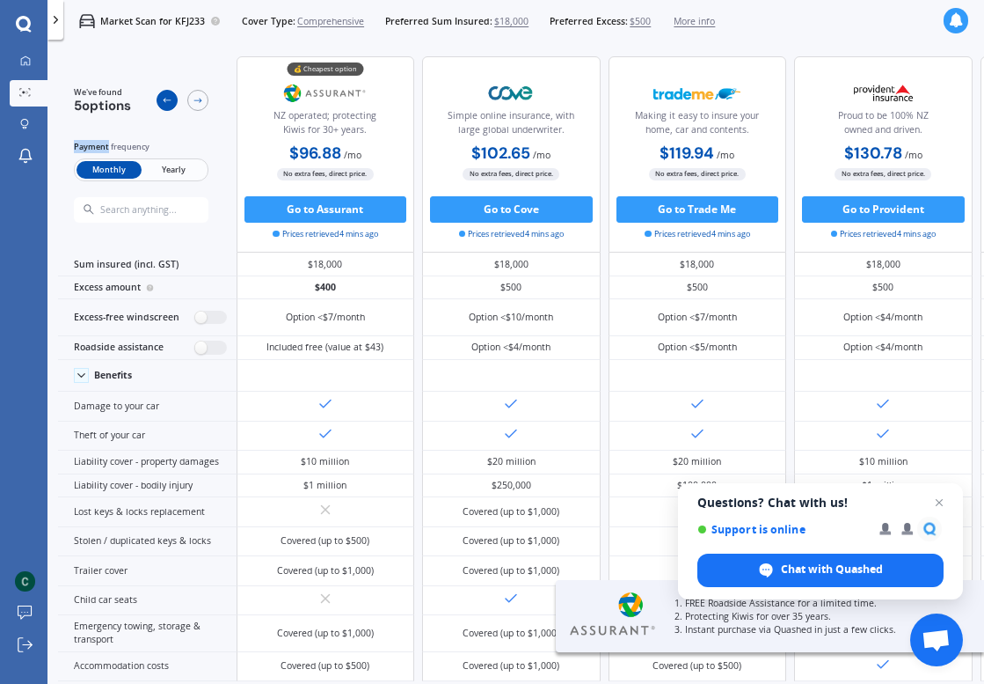
click at [167, 103] on div at bounding box center [167, 100] width 21 height 21
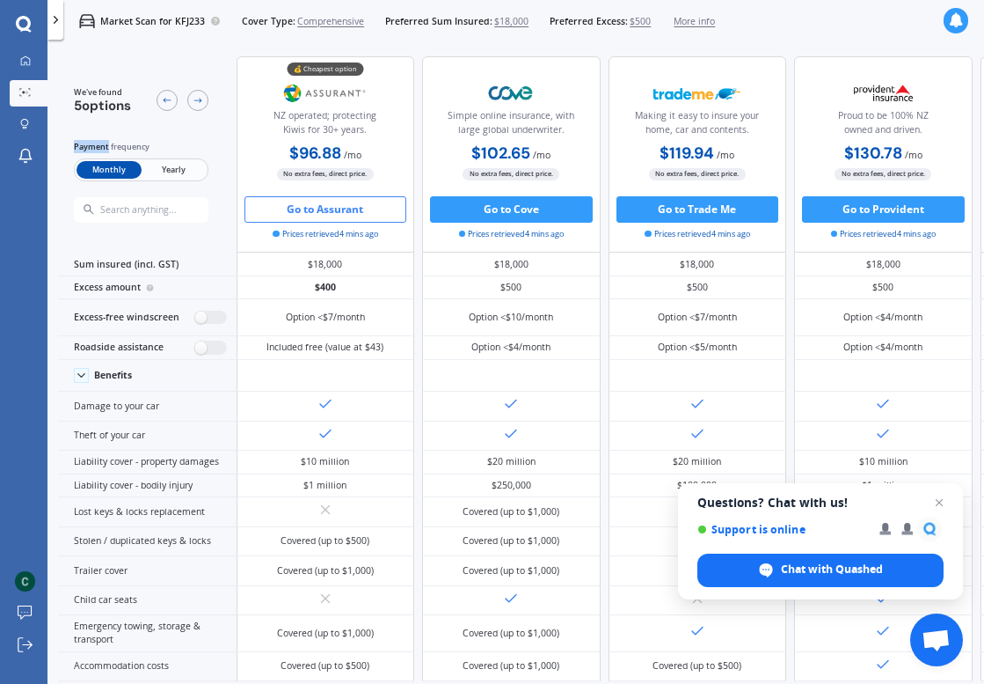
click at [363, 209] on button "Go to Assurant" at bounding box center [326, 209] width 163 height 26
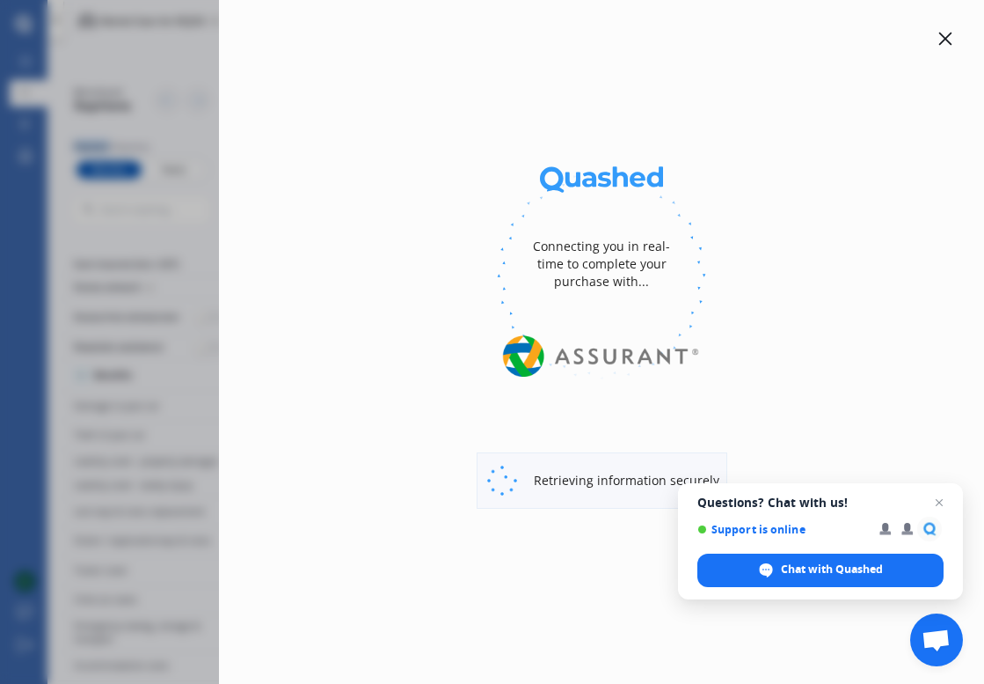
select select "Monthly"
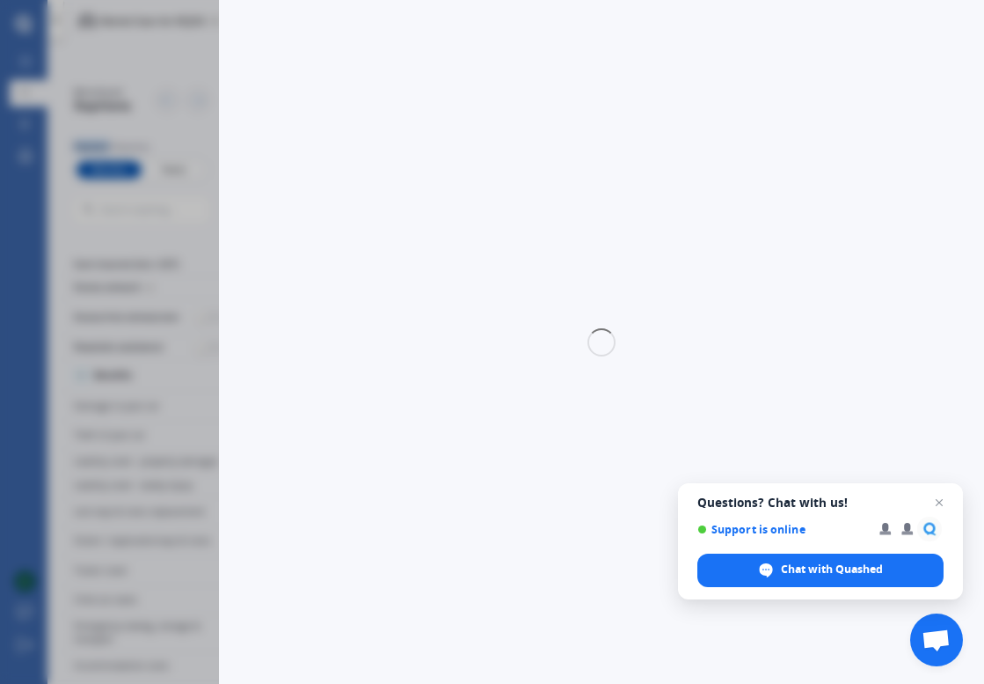
select select "full"
select select "0"
select select "North Shore"
select select "JEEP"
select select "CHEROKEE"
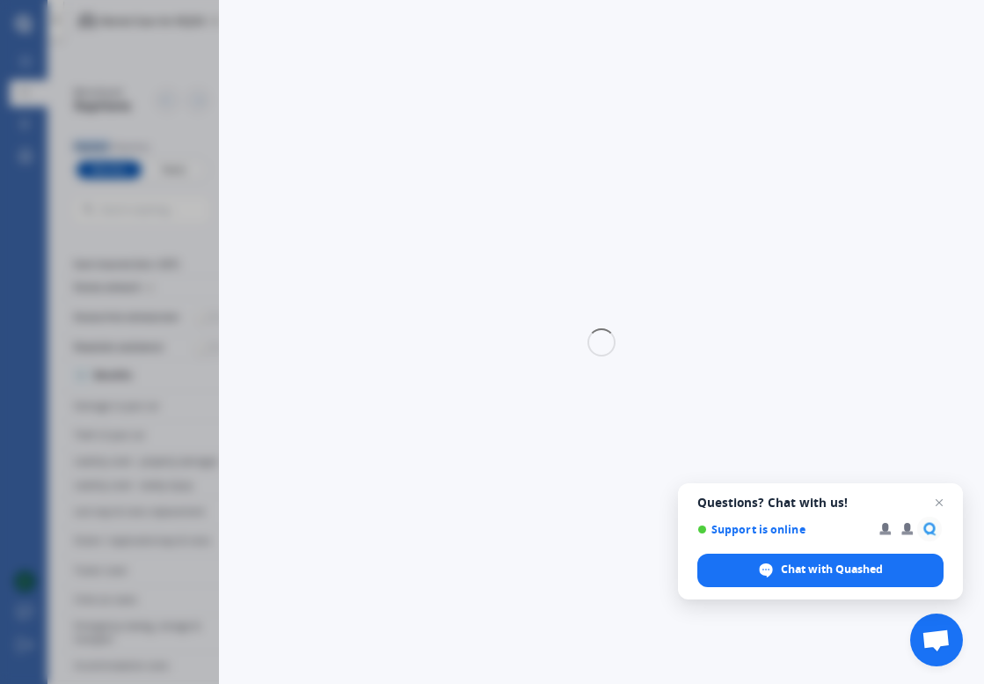
select select "TRAILHAWK V6"
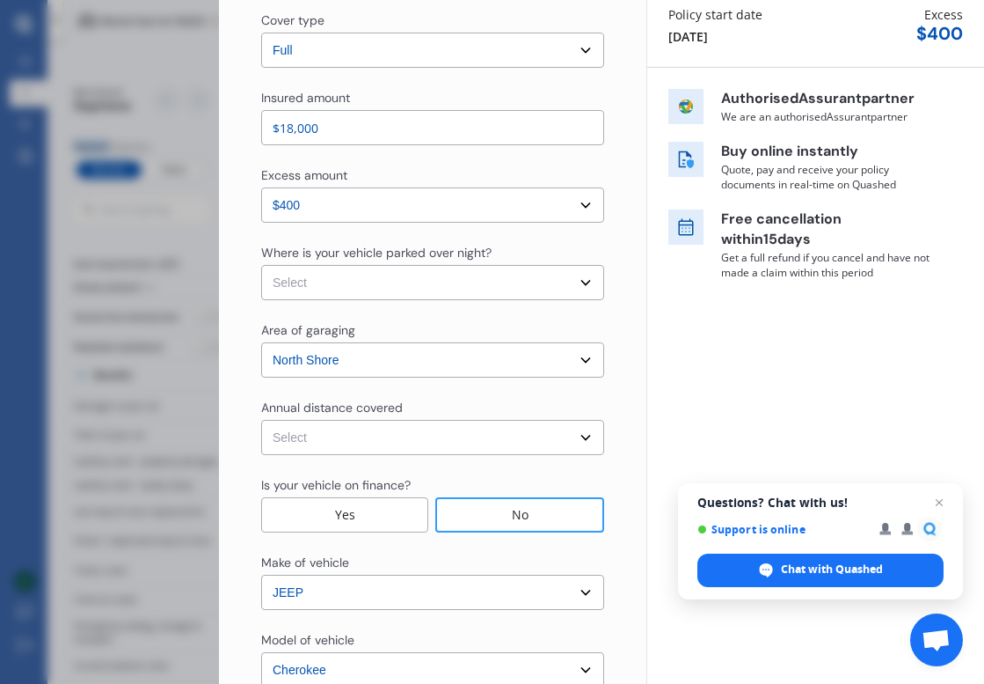
scroll to position [204, 0]
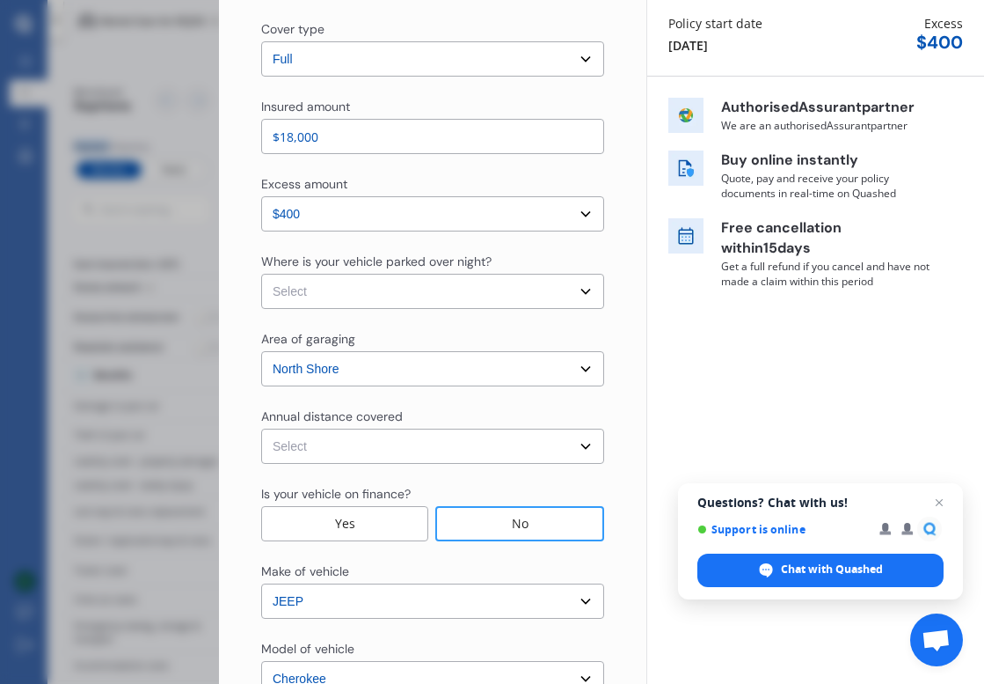
select select "On street or road"
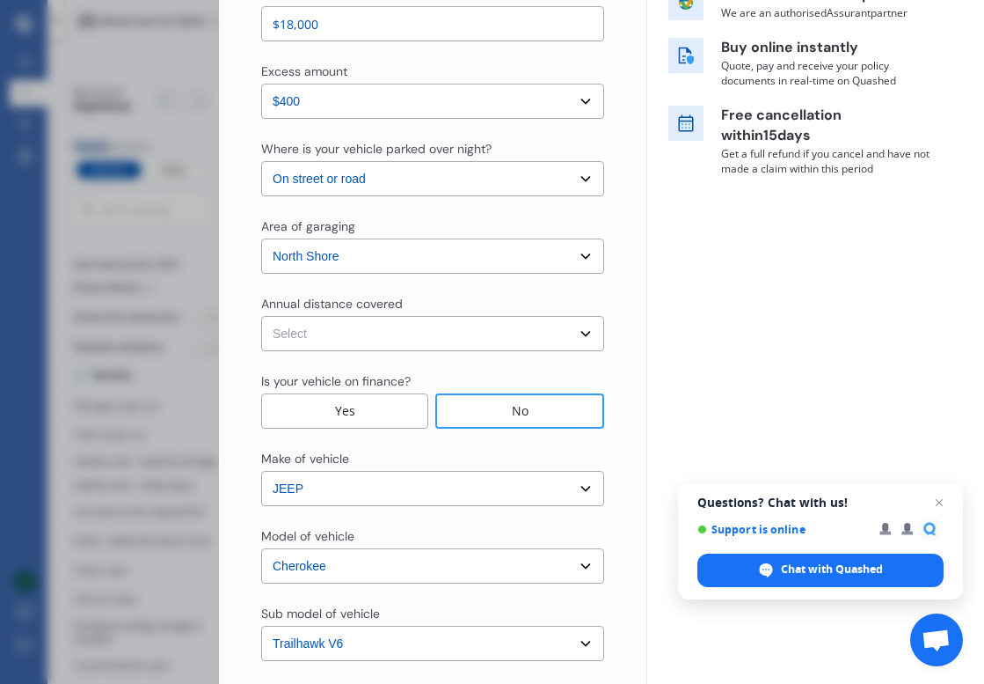
scroll to position [318, 0]
select select "20000"
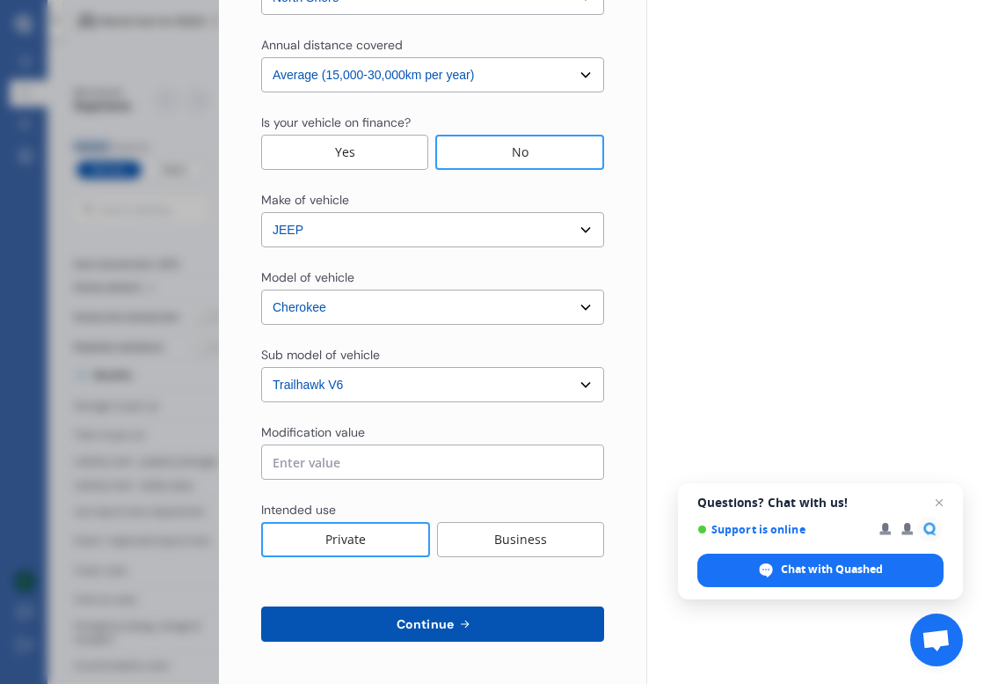
scroll to position [575, 0]
click at [484, 633] on button "Continue" at bounding box center [432, 623] width 343 height 35
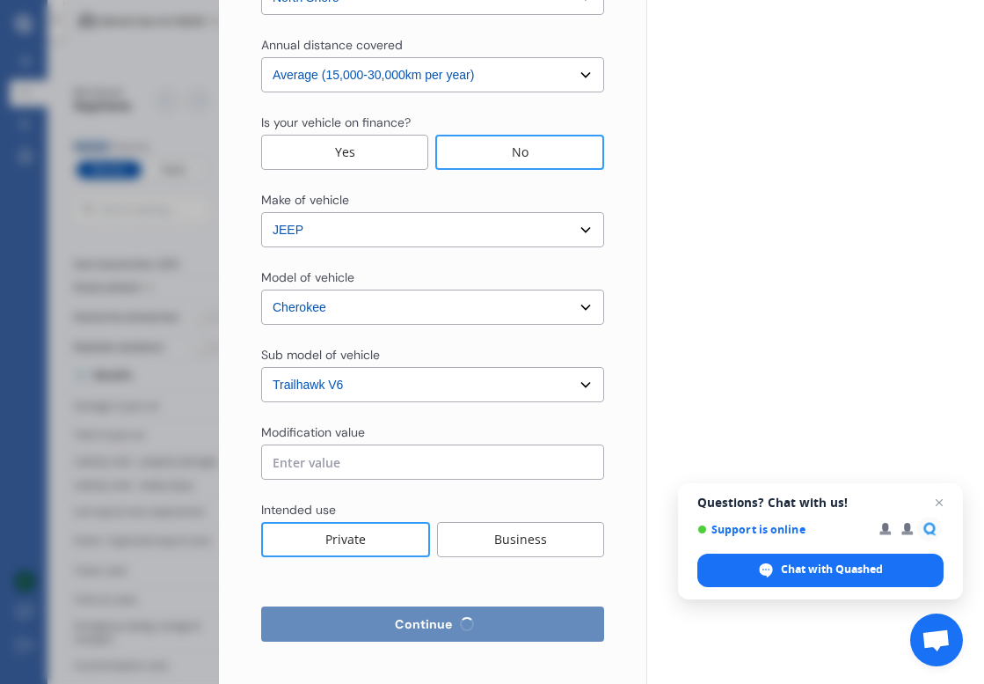
select select "Mr"
select select "11"
select select "1981"
select select "full"
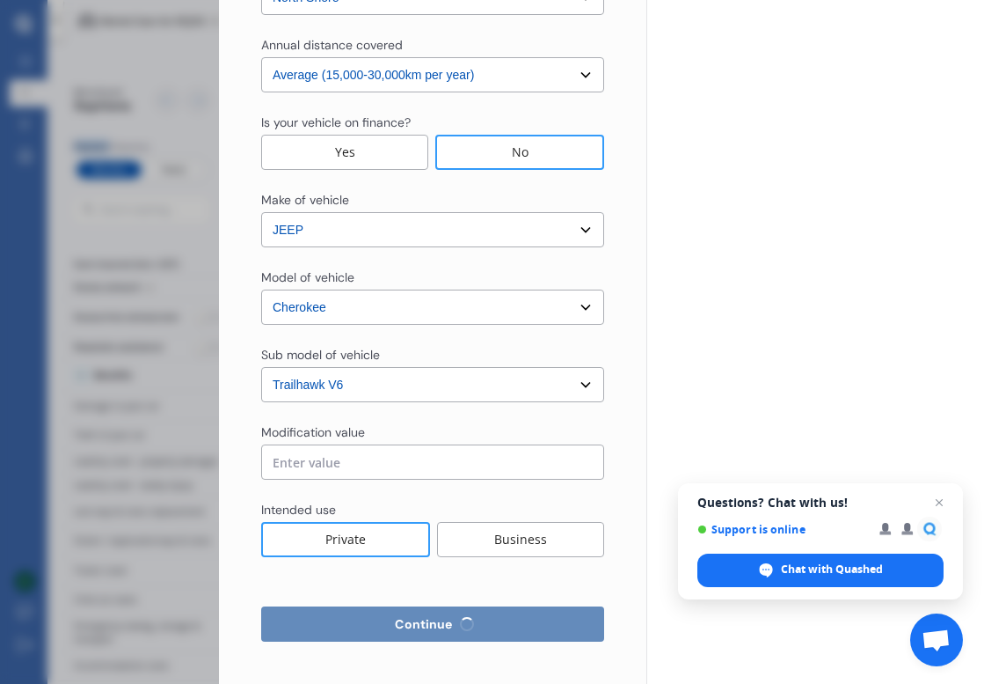
select select "more than 4 years"
select select "New Zealand"
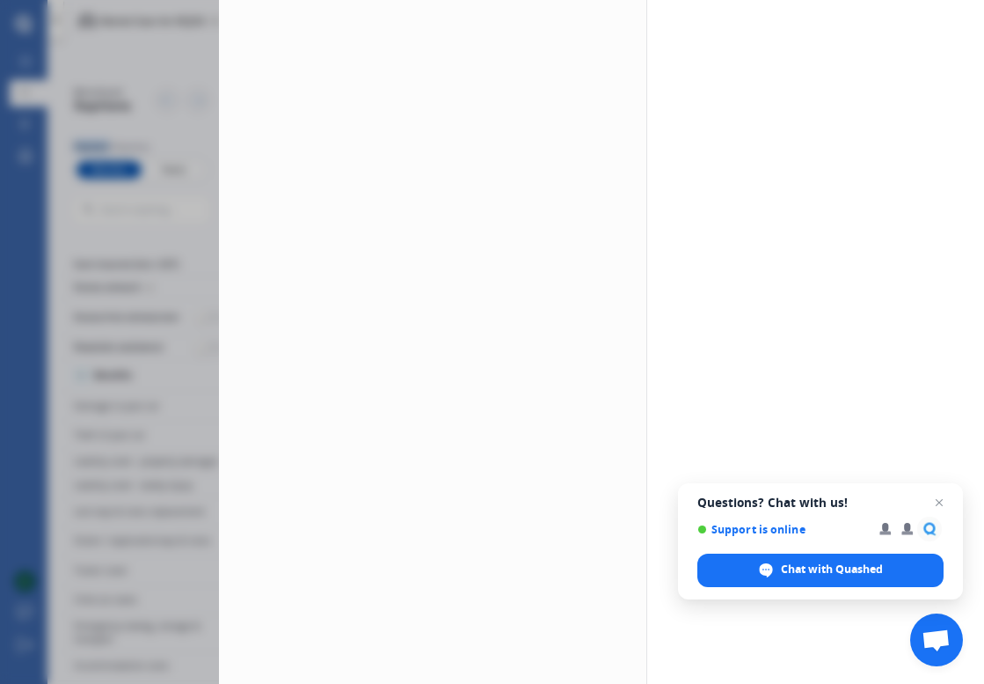
scroll to position [0, 0]
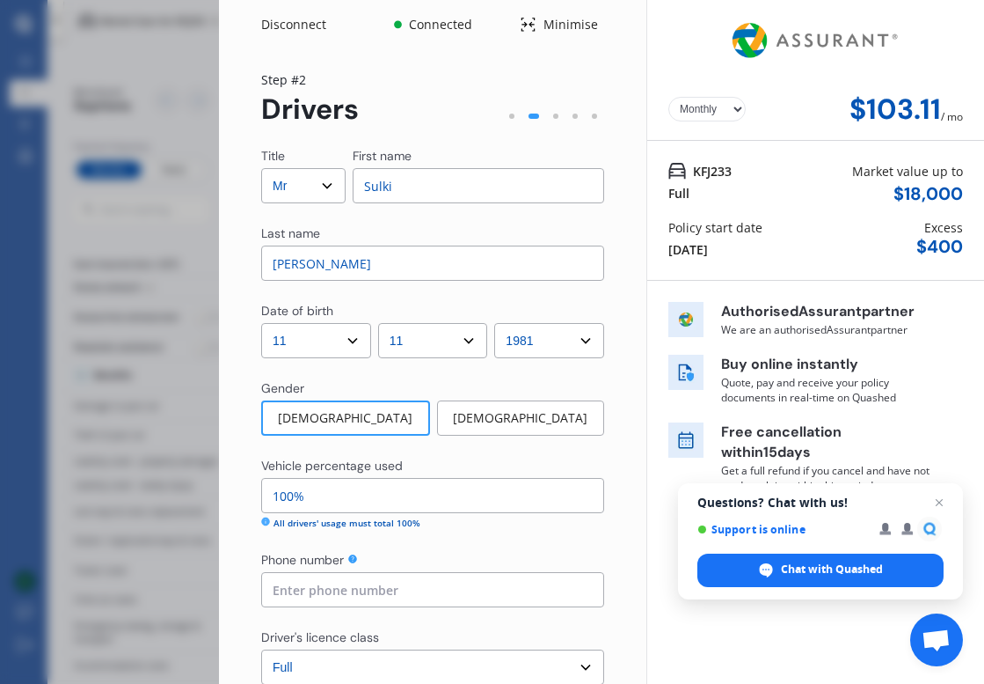
click at [479, 203] on div "Title Select Mr Mrs Miss Ms Dr First name Sulki Last name Lee" at bounding box center [432, 214] width 343 height 134
click at [479, 191] on input "Sulki" at bounding box center [479, 185] width 252 height 35
type input "Myoung Sup"
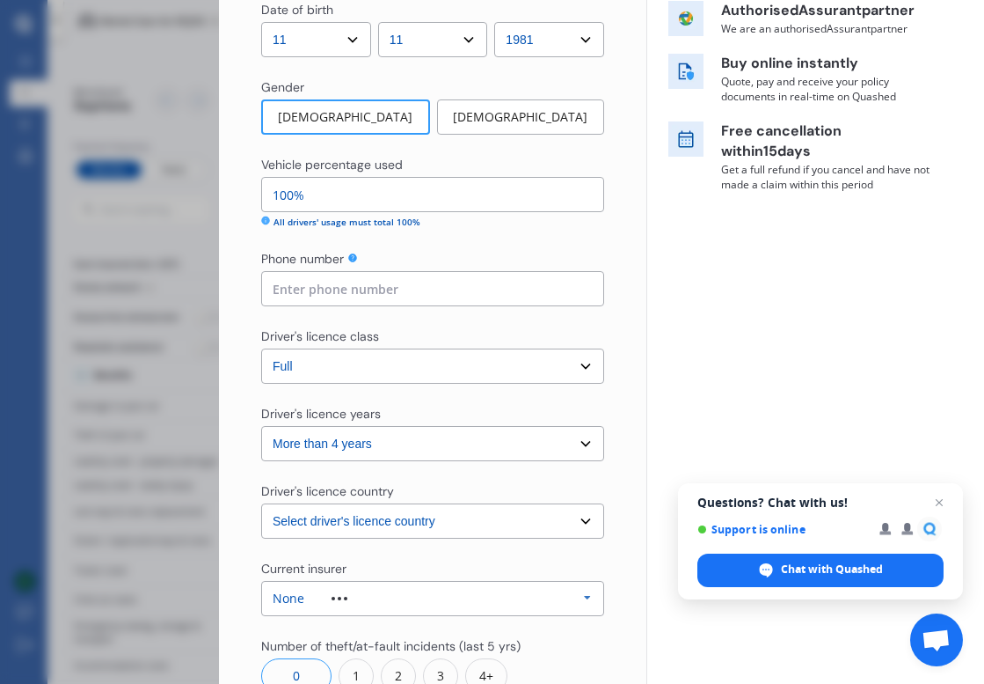
scroll to position [303, 0]
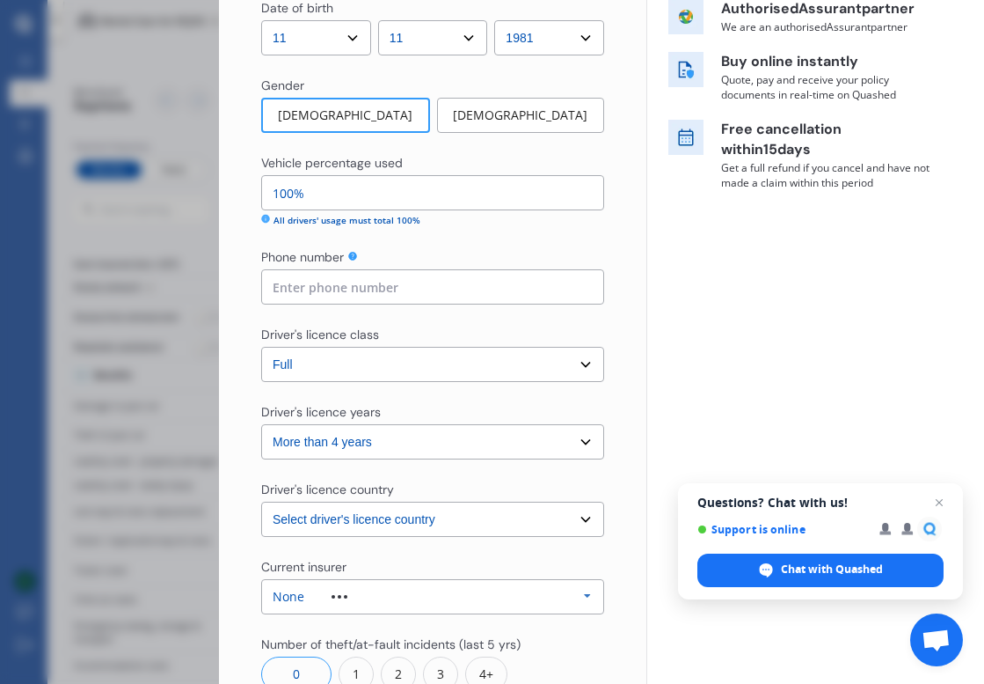
type input "Choi"
click at [530, 200] on input "100%" at bounding box center [432, 192] width 343 height 35
click at [530, 201] on input "100%" at bounding box center [432, 192] width 343 height 35
click at [283, 196] on input "100%" at bounding box center [432, 192] width 343 height 35
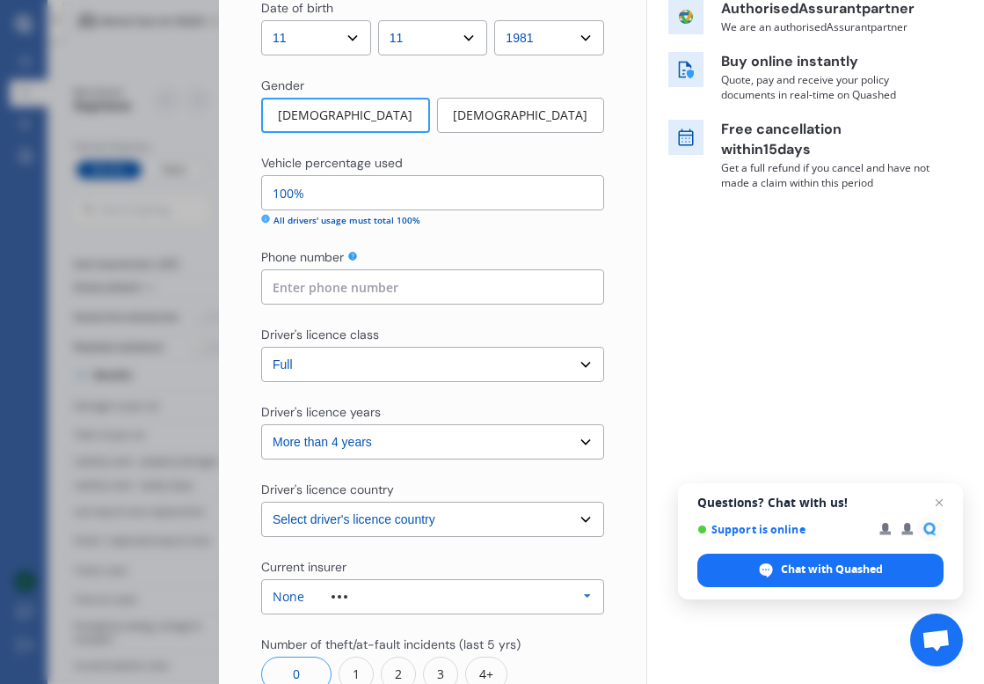
click at [283, 196] on input "100%" at bounding box center [432, 192] width 343 height 35
type input "50%"
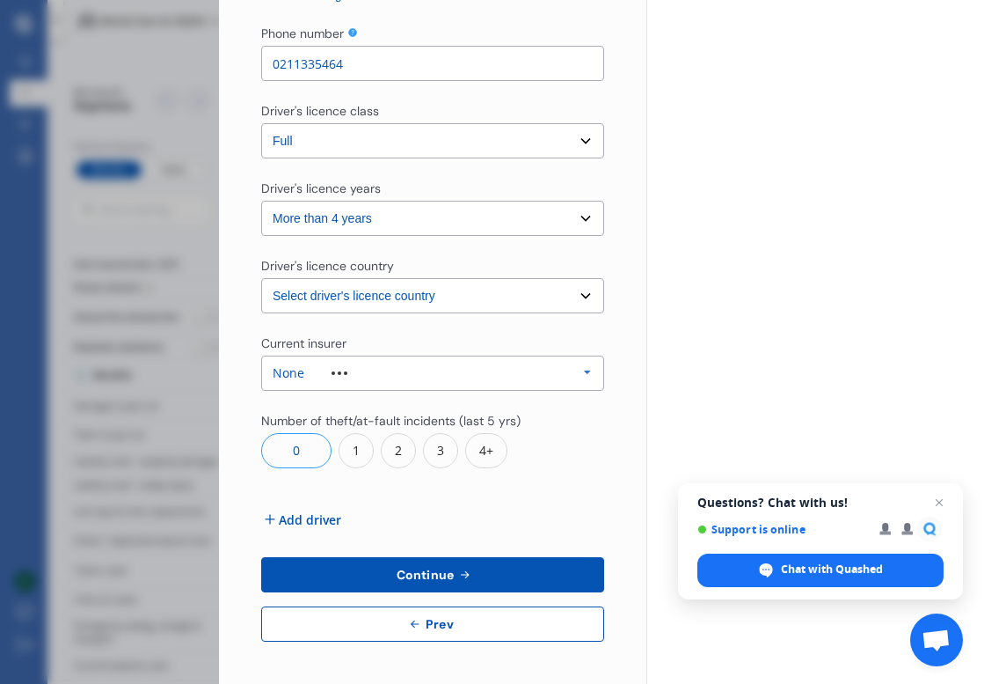
scroll to position [526, 0]
type input "0211335464"
click at [320, 523] on span "Add driver" at bounding box center [310, 519] width 62 height 18
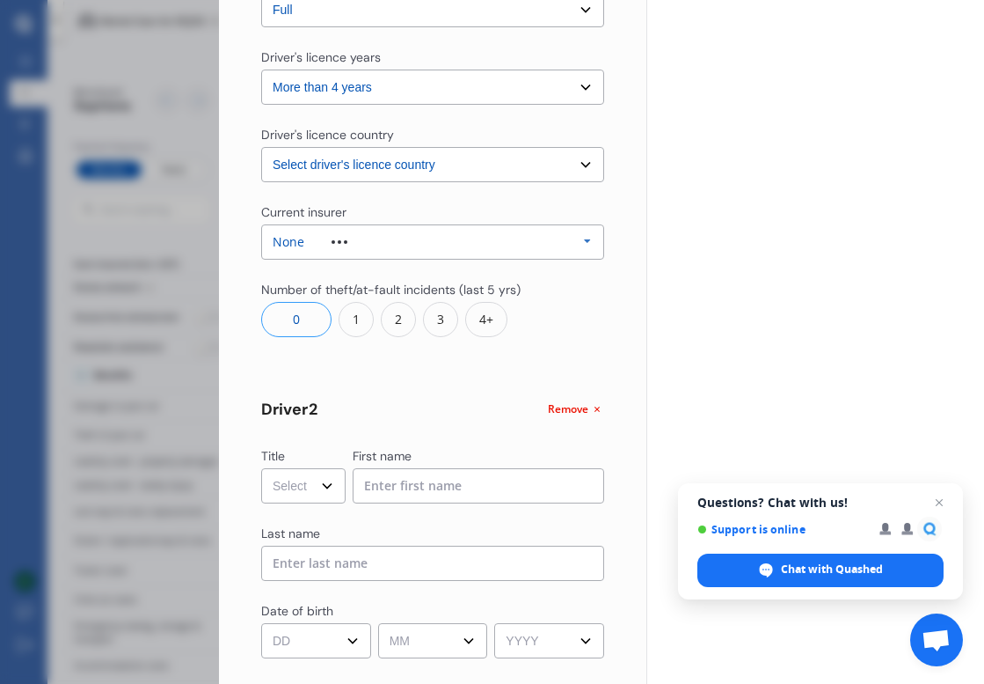
scroll to position [782, 0]
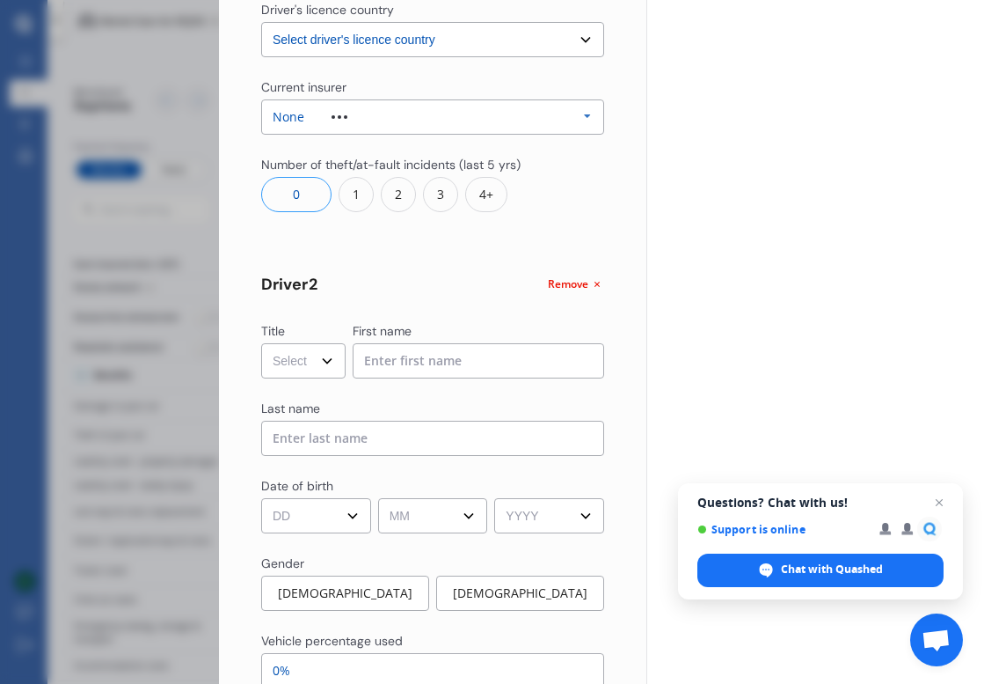
select select "Mr"
type input "Jaehee"
type input "c"
type input "Choi"
select select "23"
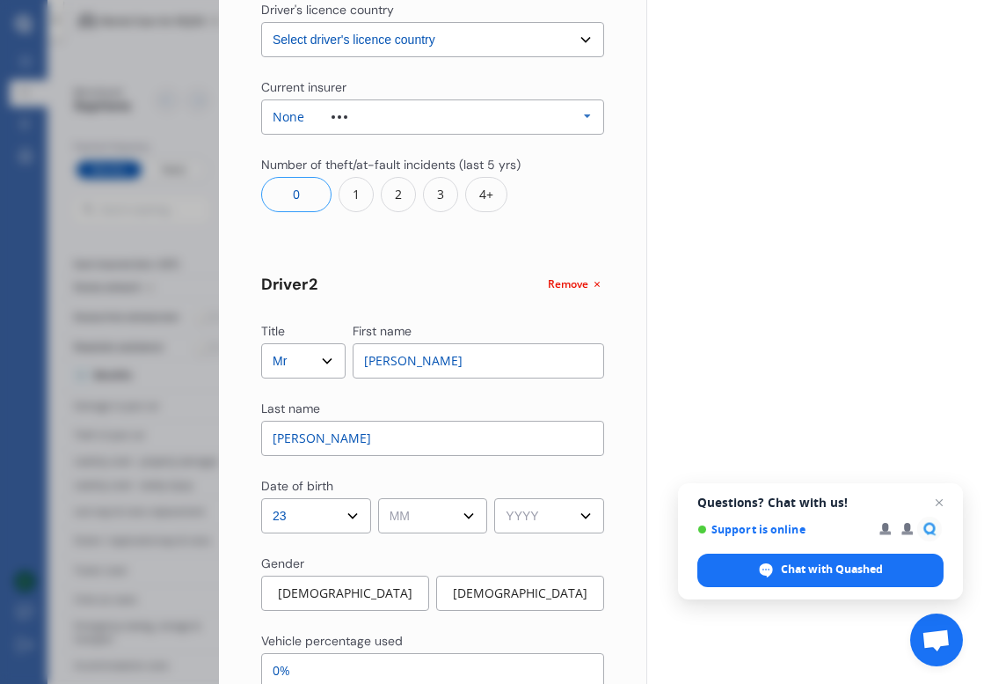
select select "12"
select select "2006"
click at [368, 589] on div "Male" at bounding box center [345, 592] width 168 height 35
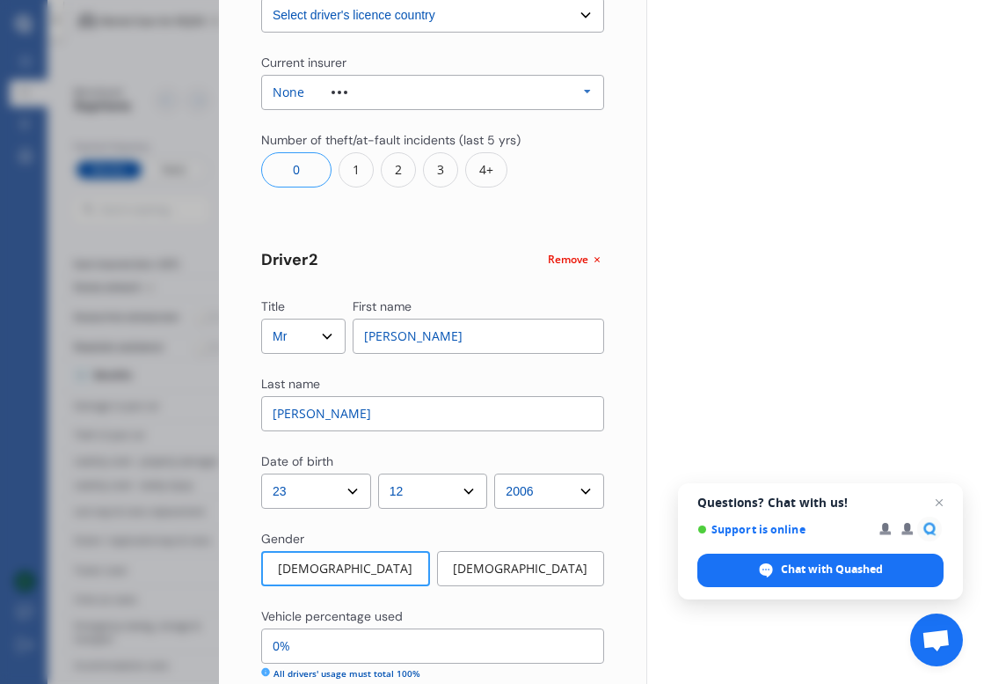
scroll to position [852, 0]
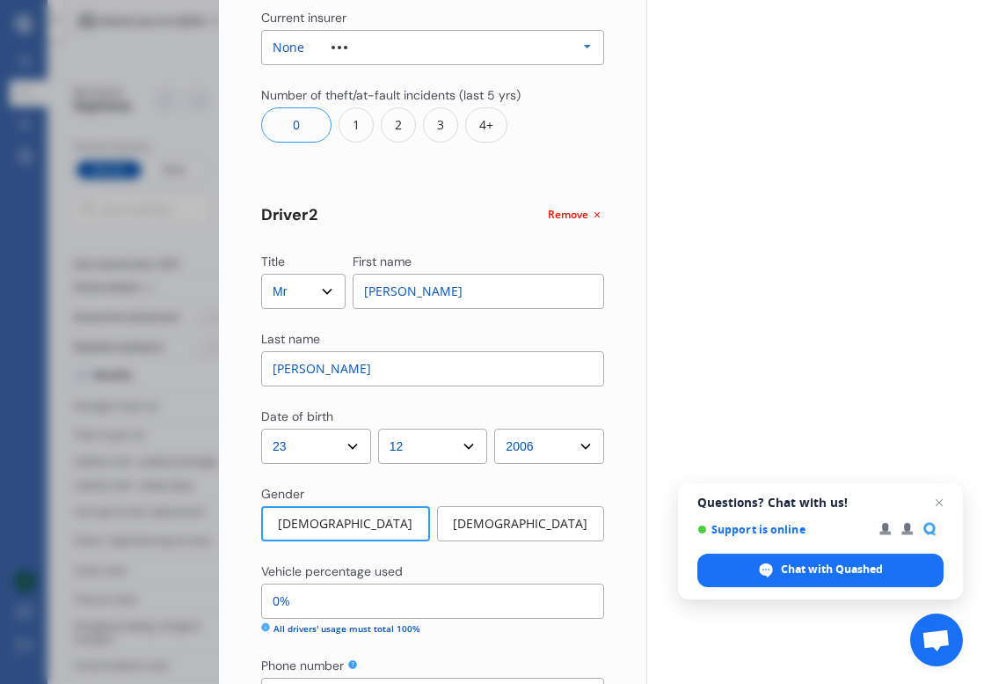
click at [369, 591] on input "0%" at bounding box center [432, 600] width 343 height 35
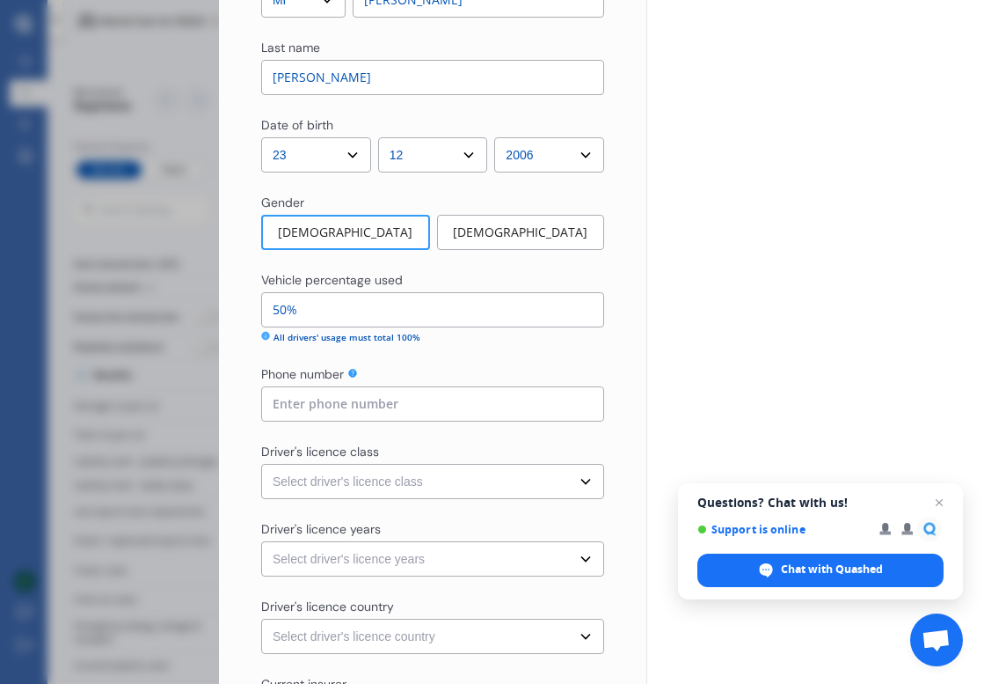
scroll to position [1144, 0]
type input "50%"
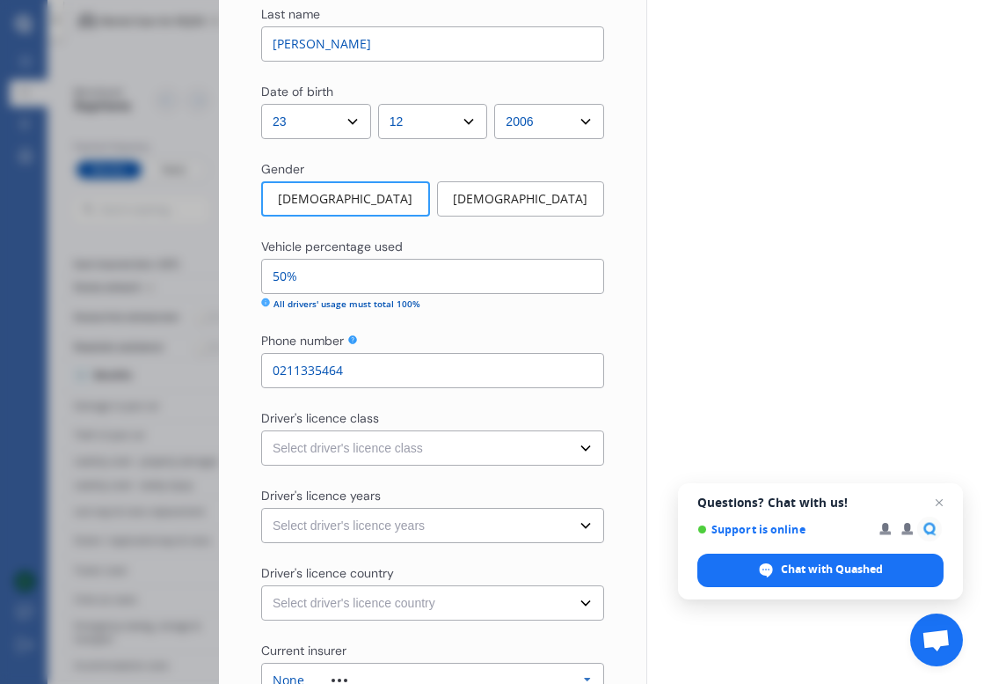
scroll to position [1183, 0]
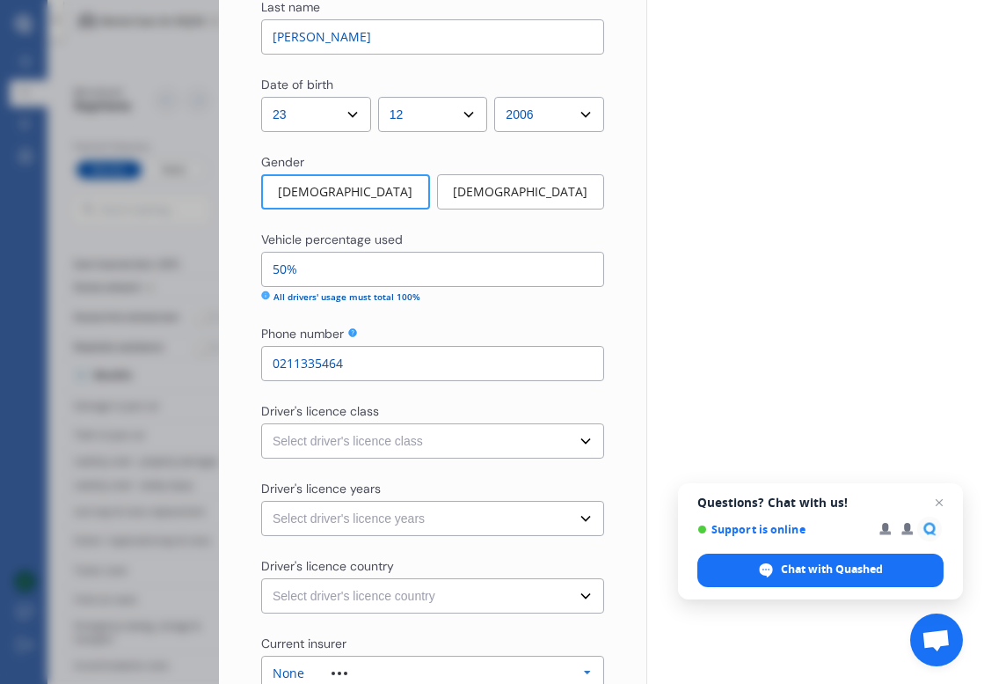
type input "0211335464"
select select "restricted"
select select "2-4 years"
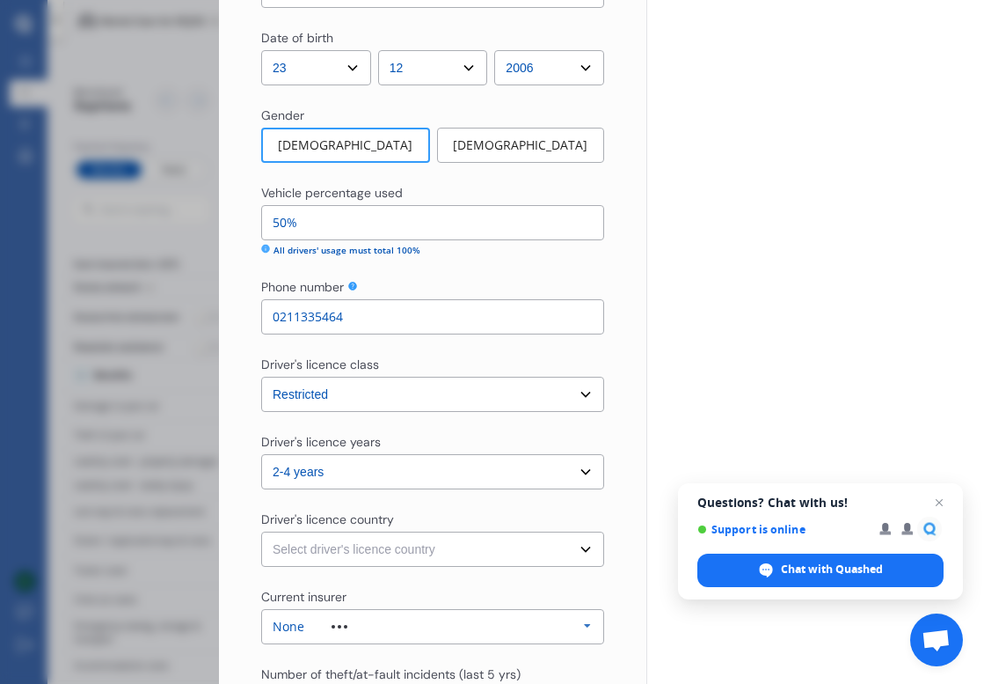
scroll to position [1238, 0]
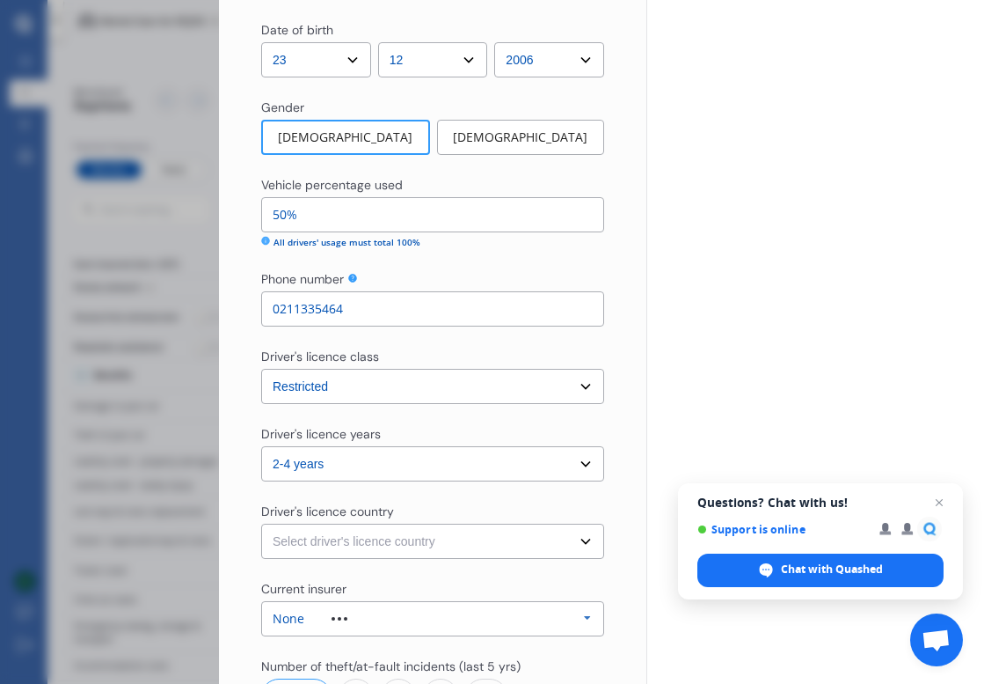
select select "New Zealand"
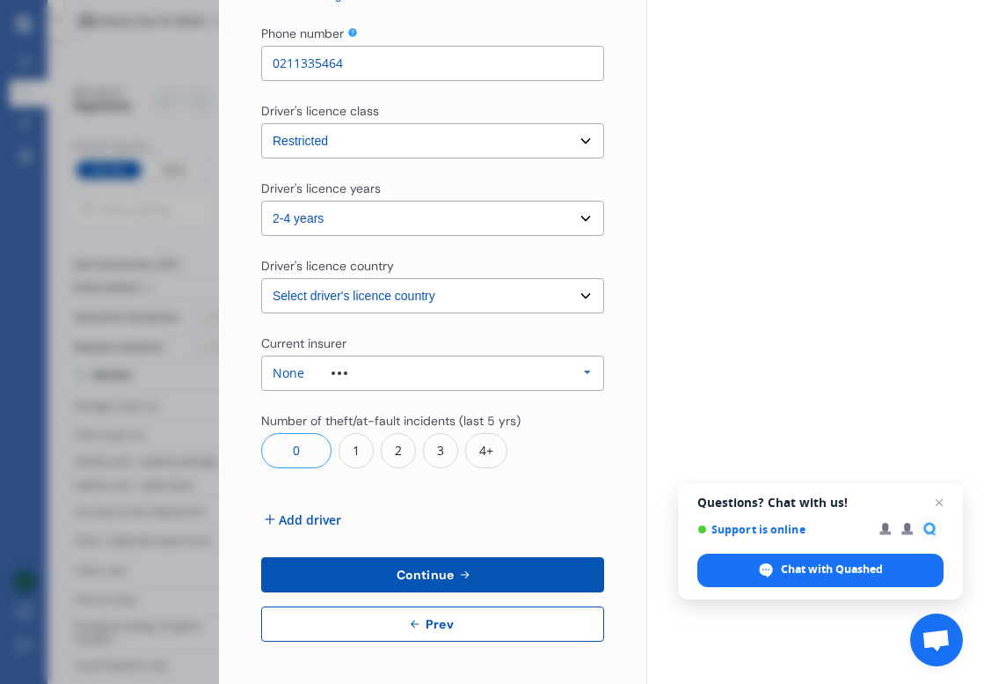
scroll to position [1482, 0]
click at [432, 571] on span "Continue" at bounding box center [425, 575] width 64 height 14
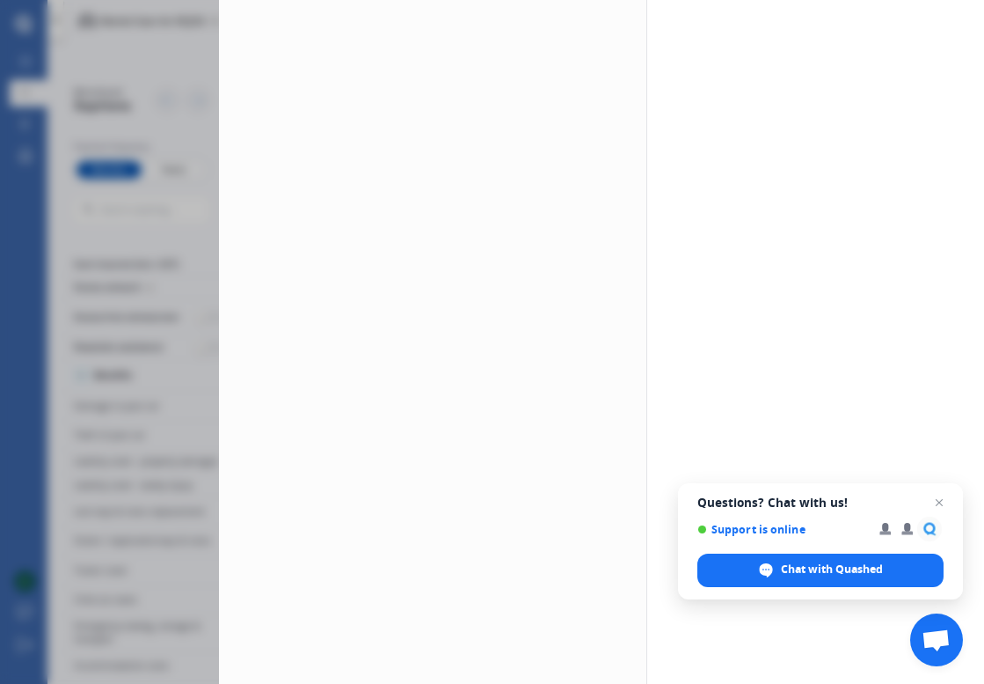
scroll to position [0, 0]
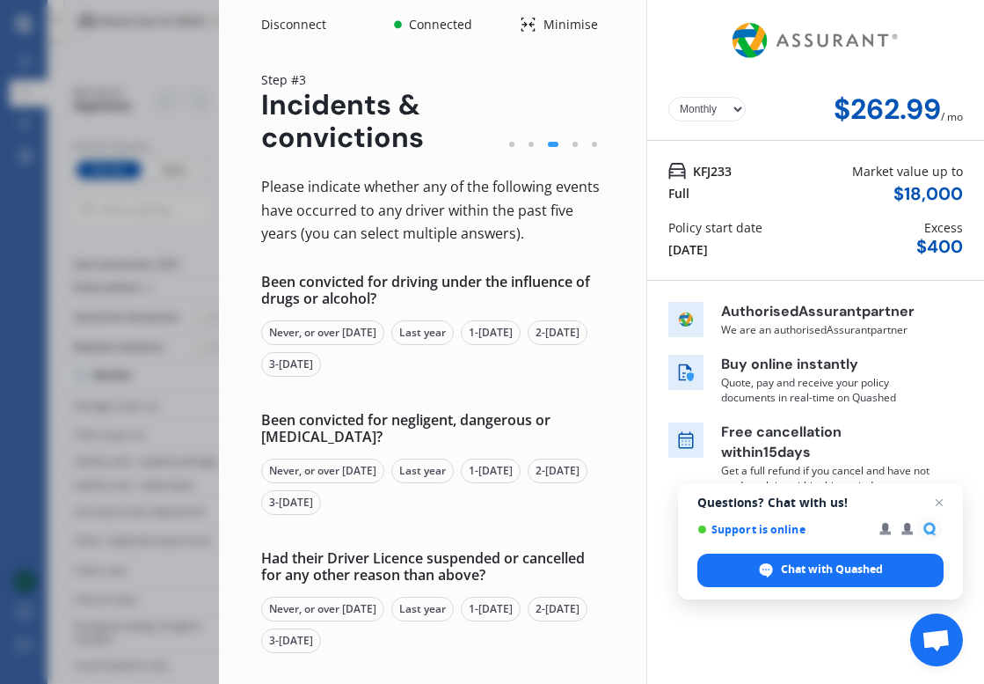
click at [384, 329] on div "Never, or over 5 yrs ago" at bounding box center [322, 332] width 123 height 25
click at [379, 474] on div "Never, or over 5 yrs ago" at bounding box center [322, 470] width 123 height 25
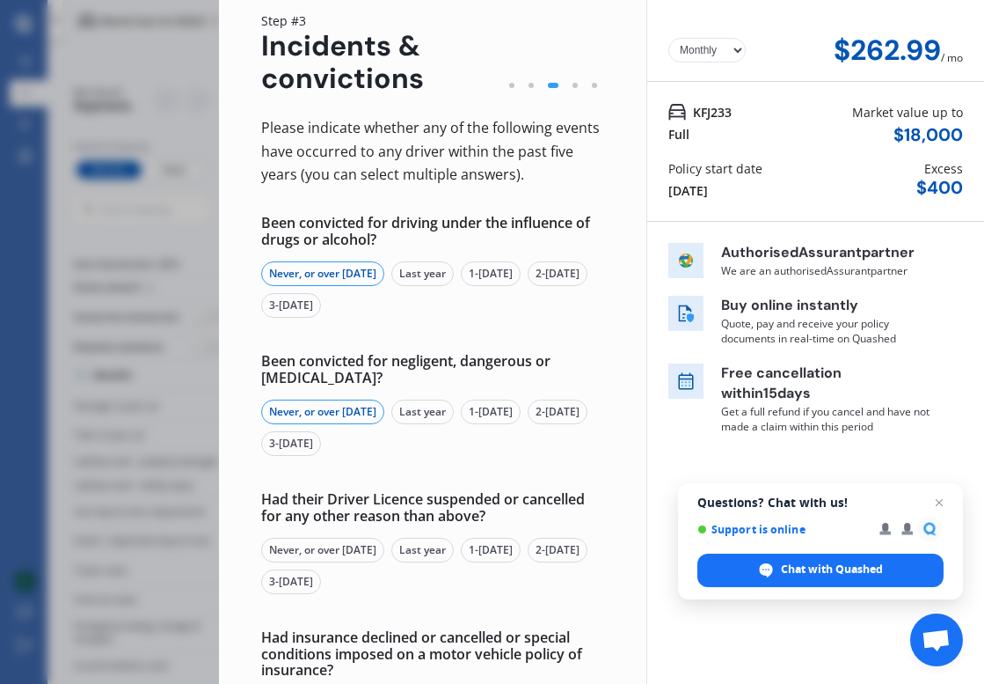
scroll to position [71, 0]
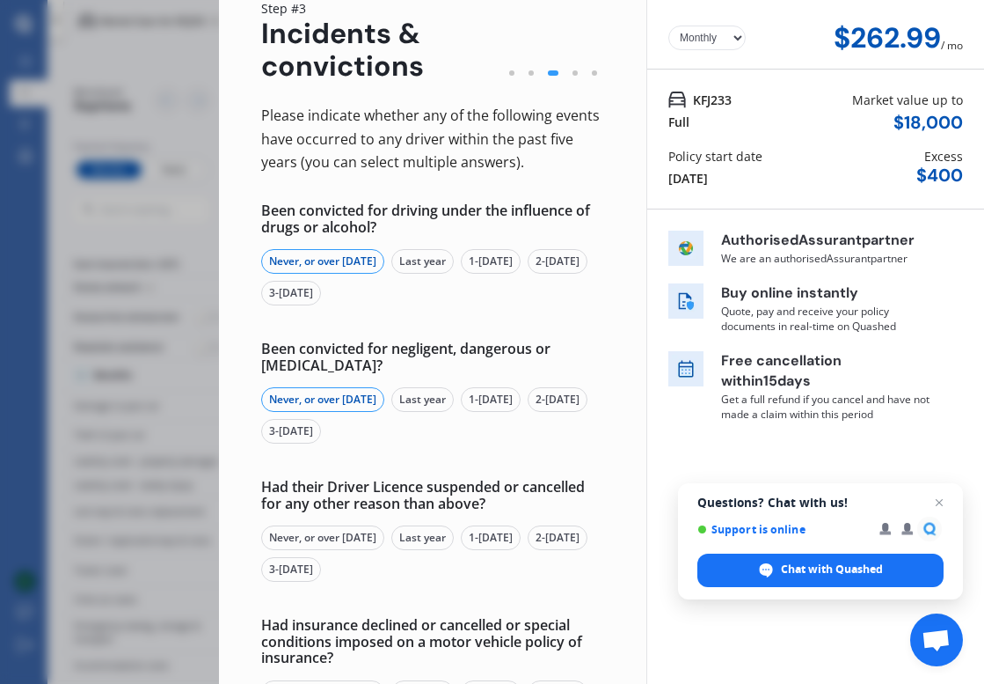
click at [362, 539] on div "Never, or over 5 yrs ago" at bounding box center [322, 537] width 123 height 25
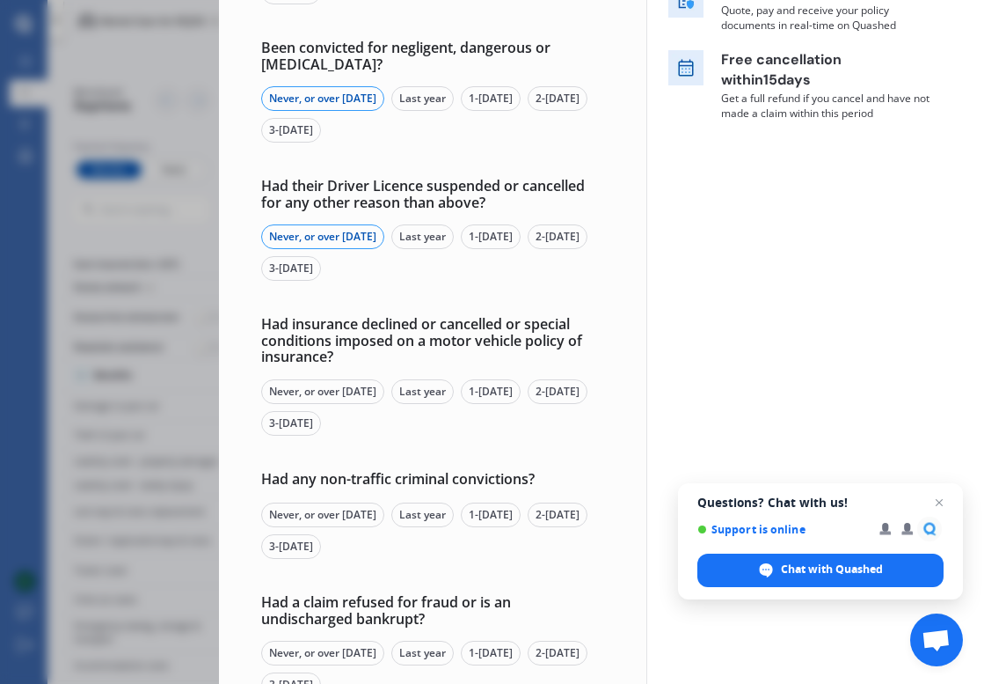
scroll to position [377, 0]
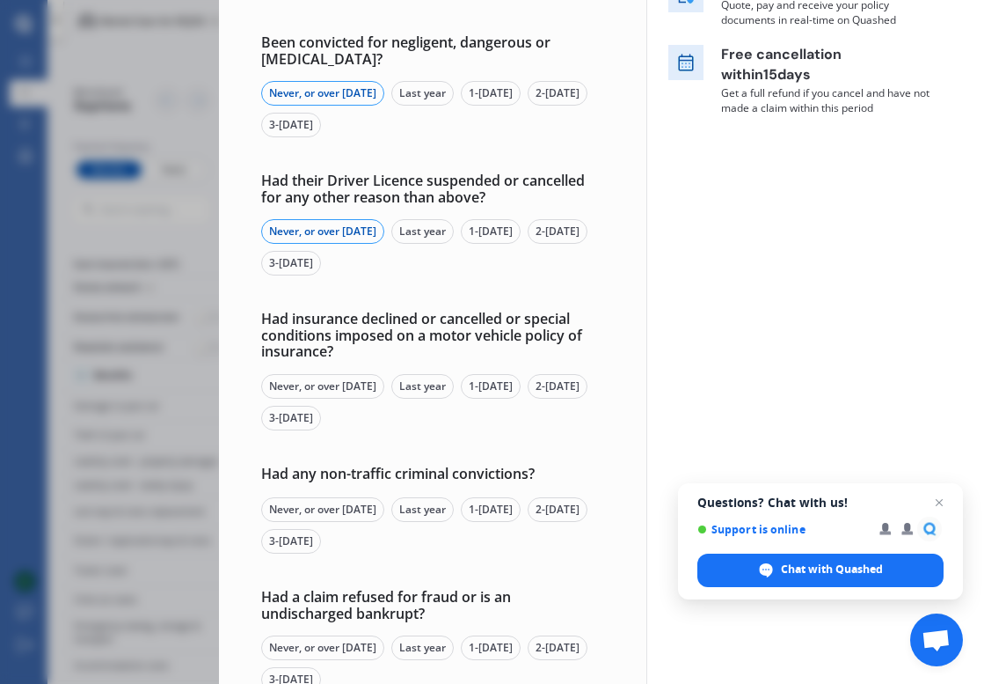
click at [353, 384] on div "Never, or over 5 yrs ago" at bounding box center [322, 386] width 123 height 25
click at [355, 507] on div "Never, or over 5 yrs ago" at bounding box center [322, 509] width 123 height 25
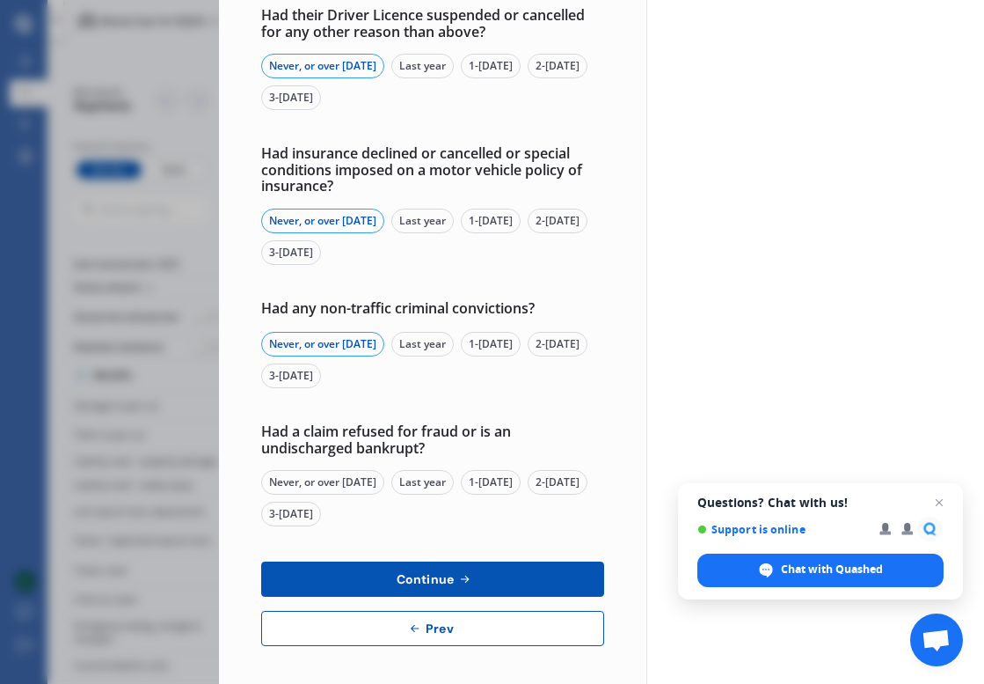
scroll to position [540, 0]
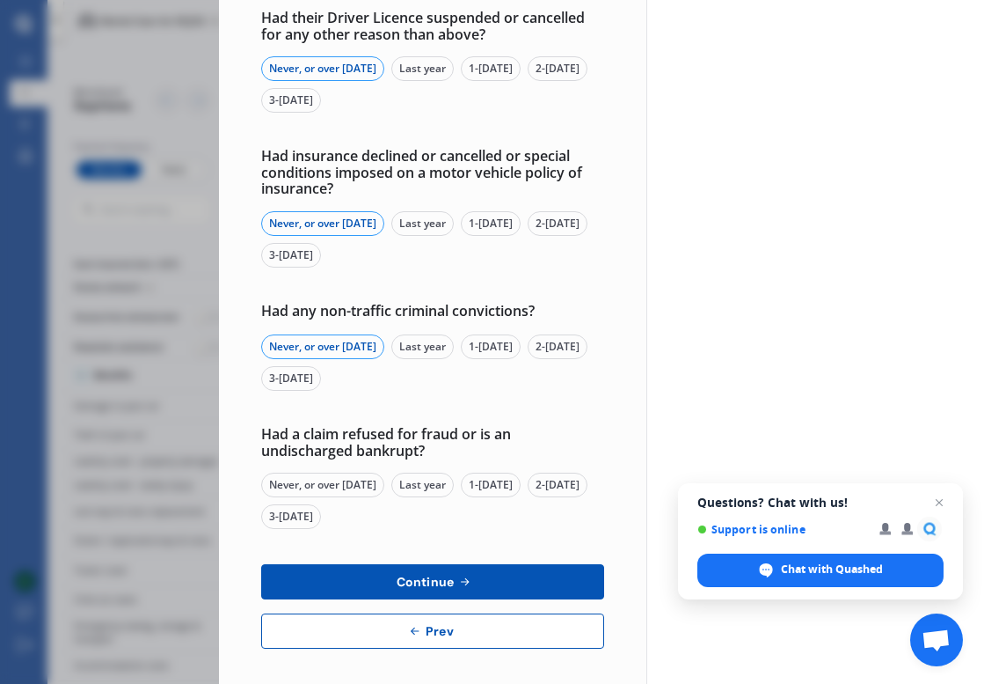
click at [348, 473] on div "Never, or over 5 yrs ago" at bounding box center [322, 484] width 123 height 25
click at [388, 567] on button "Continue" at bounding box center [432, 581] width 343 height 35
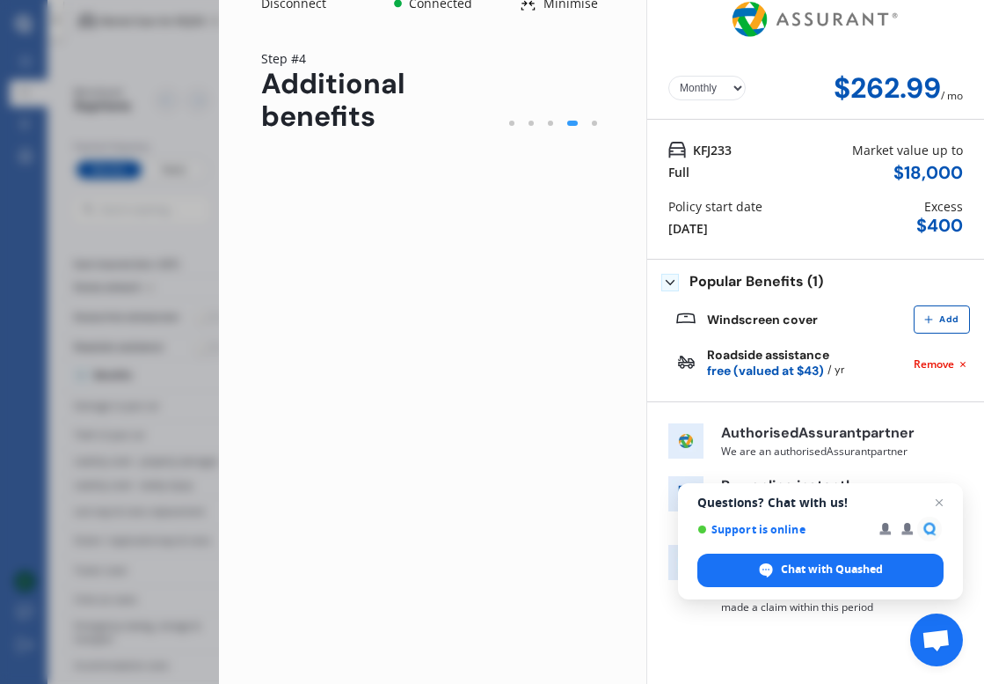
scroll to position [0, 0]
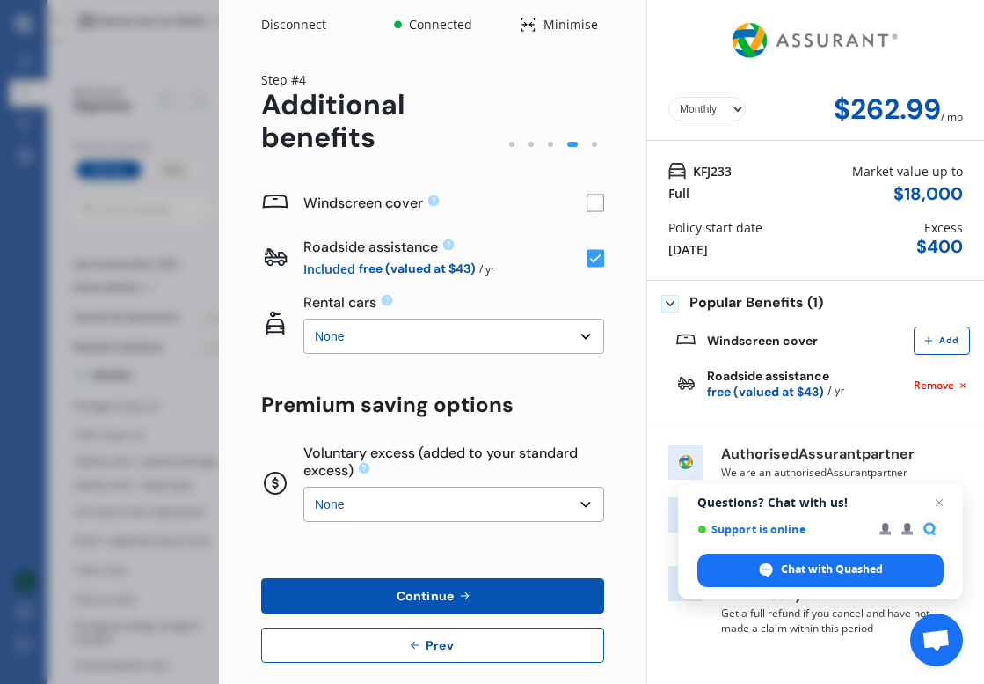
click at [588, 211] on rect at bounding box center [596, 202] width 17 height 17
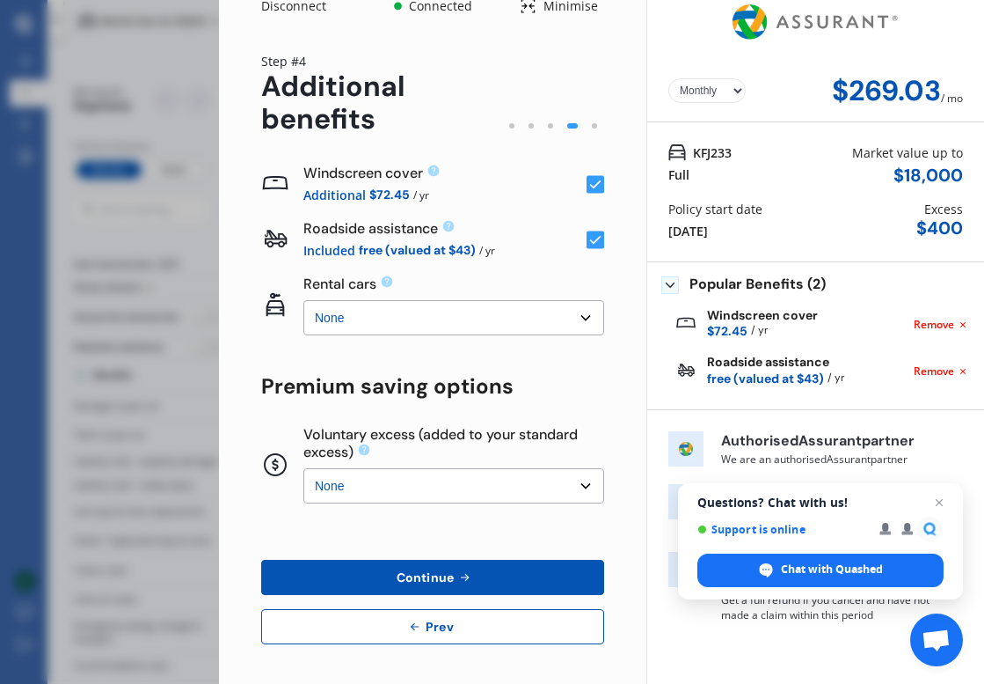
scroll to position [18, 0]
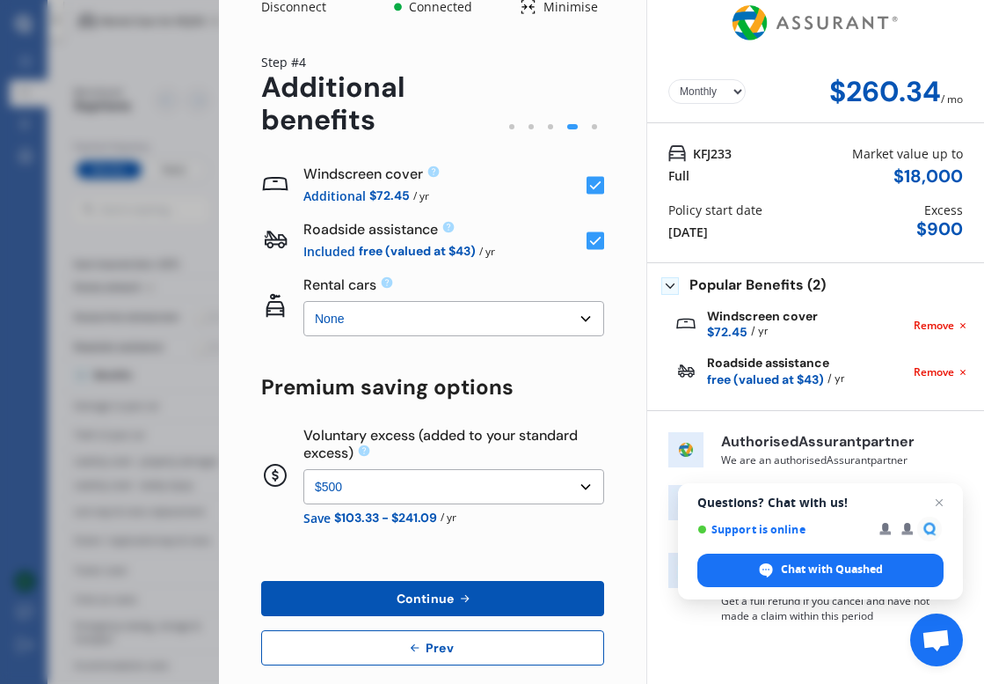
select select "0"
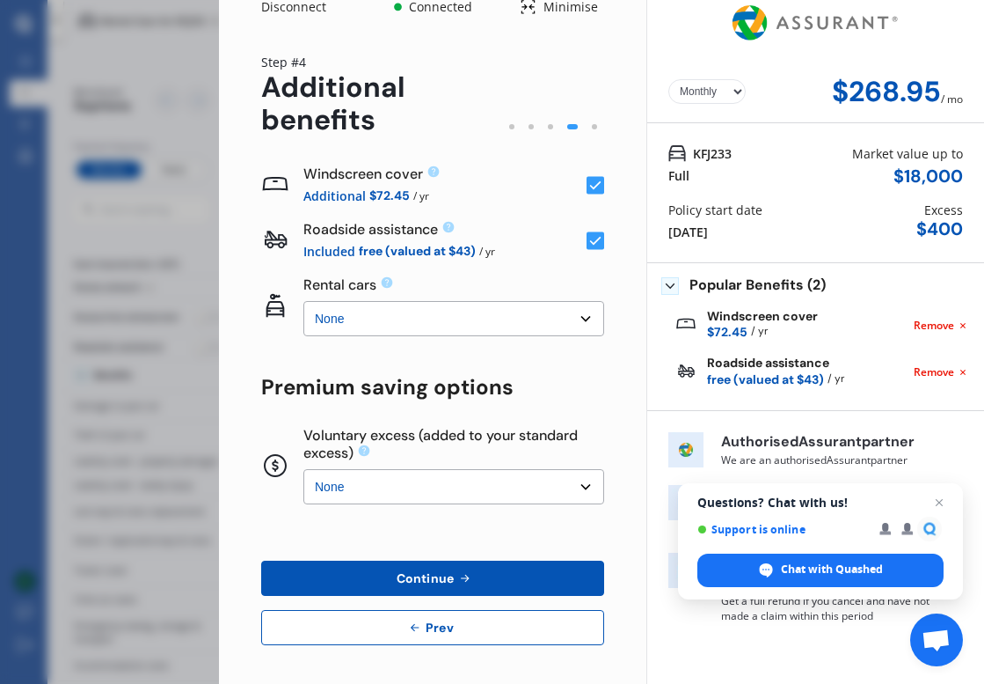
click at [511, 509] on div "Voluntary excess (added to your standard excess) None $500 $1,000 None $500 $1,…" at bounding box center [432, 468] width 343 height 94
click at [940, 503] on span "Close chat" at bounding box center [940, 503] width 22 height 22
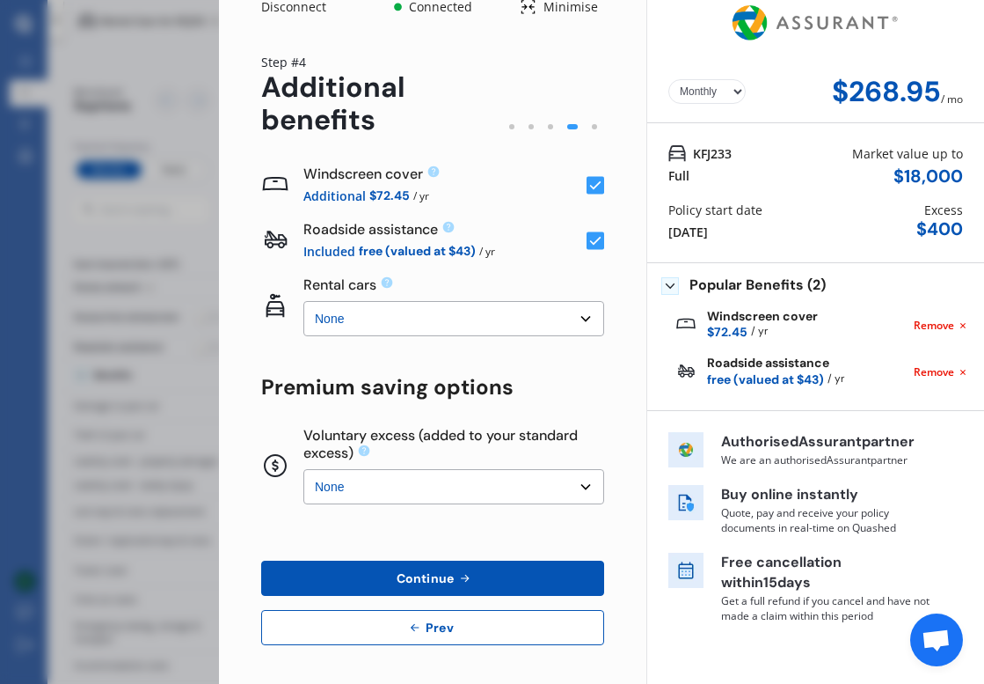
click at [572, 579] on button "Continue" at bounding box center [432, 577] width 343 height 35
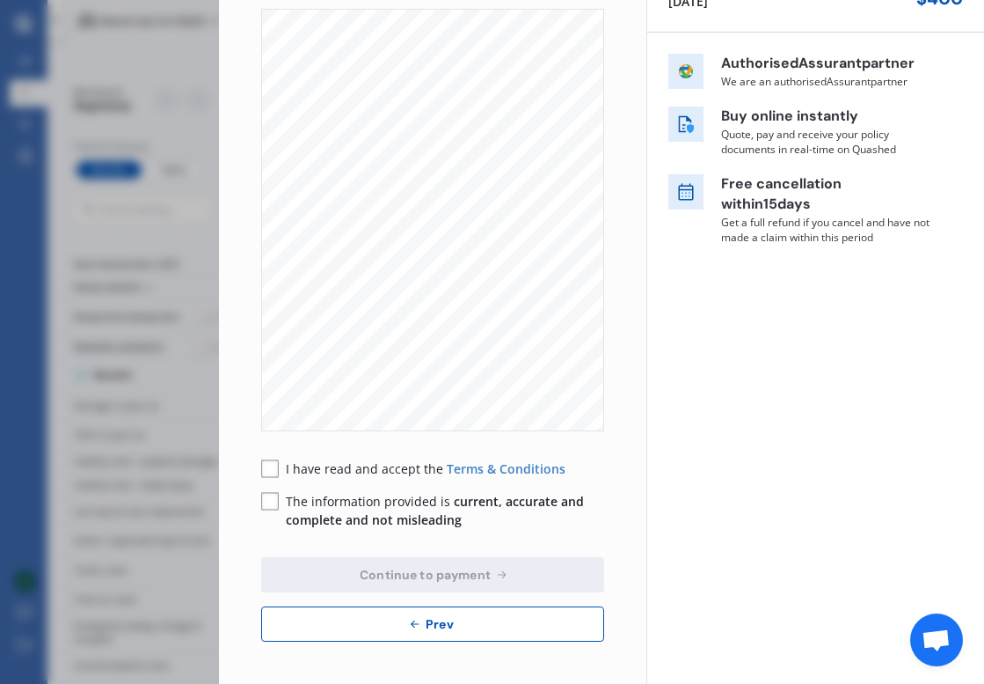
scroll to position [247, 0]
click at [570, 626] on button "Prev" at bounding box center [432, 624] width 343 height 35
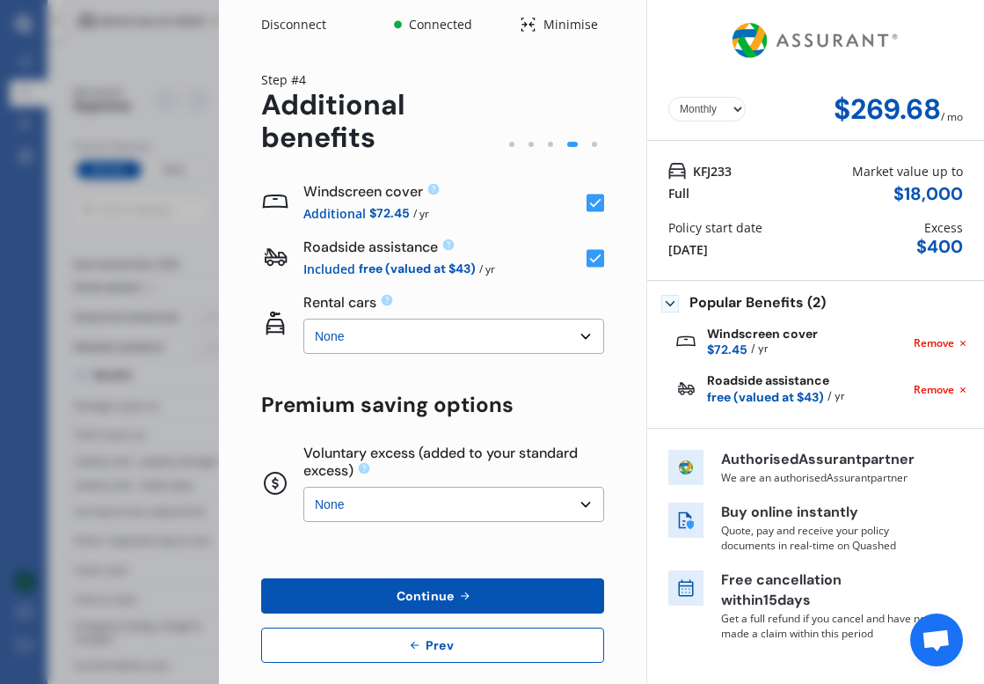
scroll to position [0, 0]
